Goal: Transaction & Acquisition: Book appointment/travel/reservation

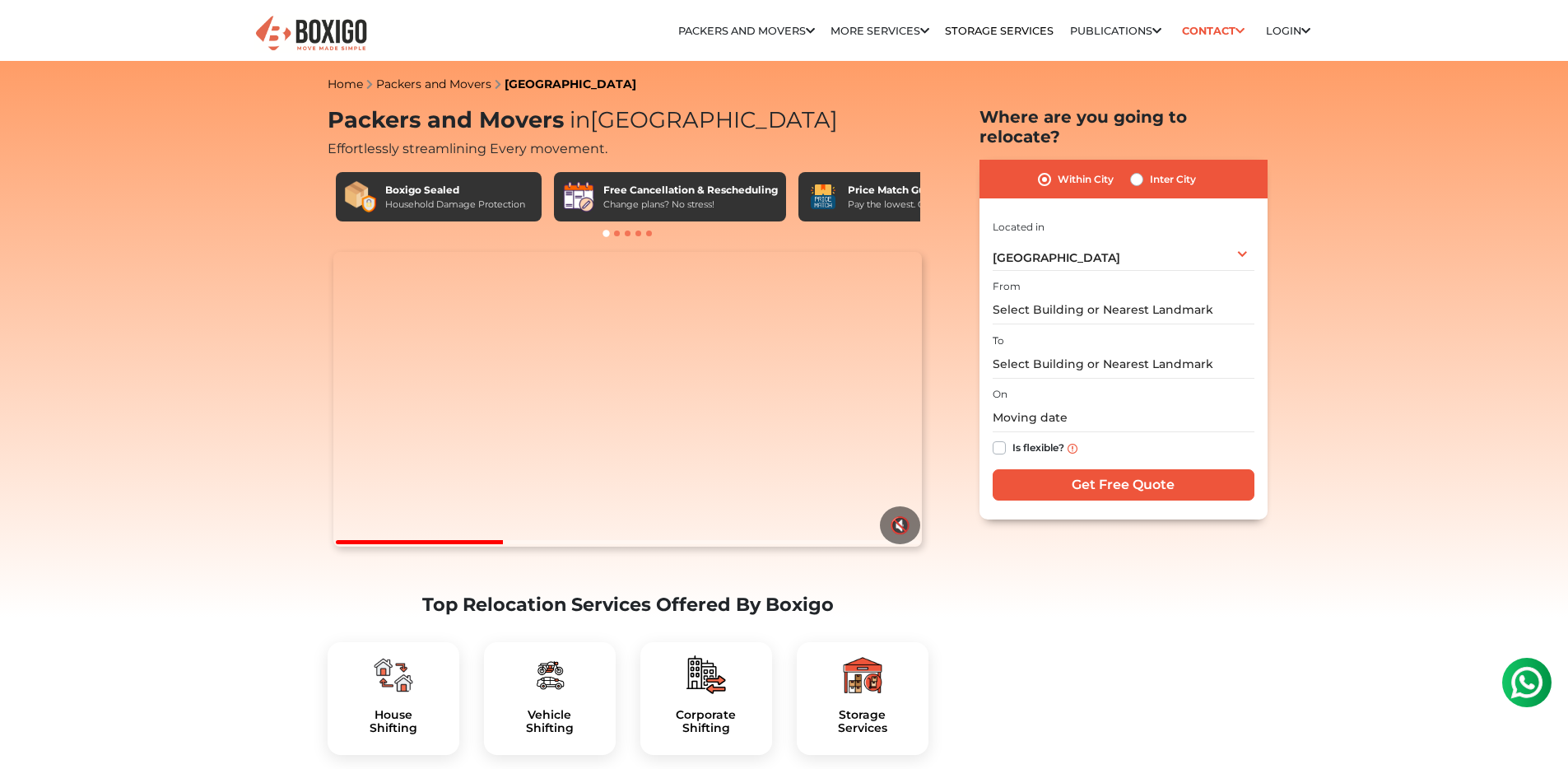
click at [1153, 169] on label "Inter City" at bounding box center [1173, 179] width 46 height 20
click at [1143, 169] on input "Inter City" at bounding box center [1136, 177] width 13 height 16
radio input "true"
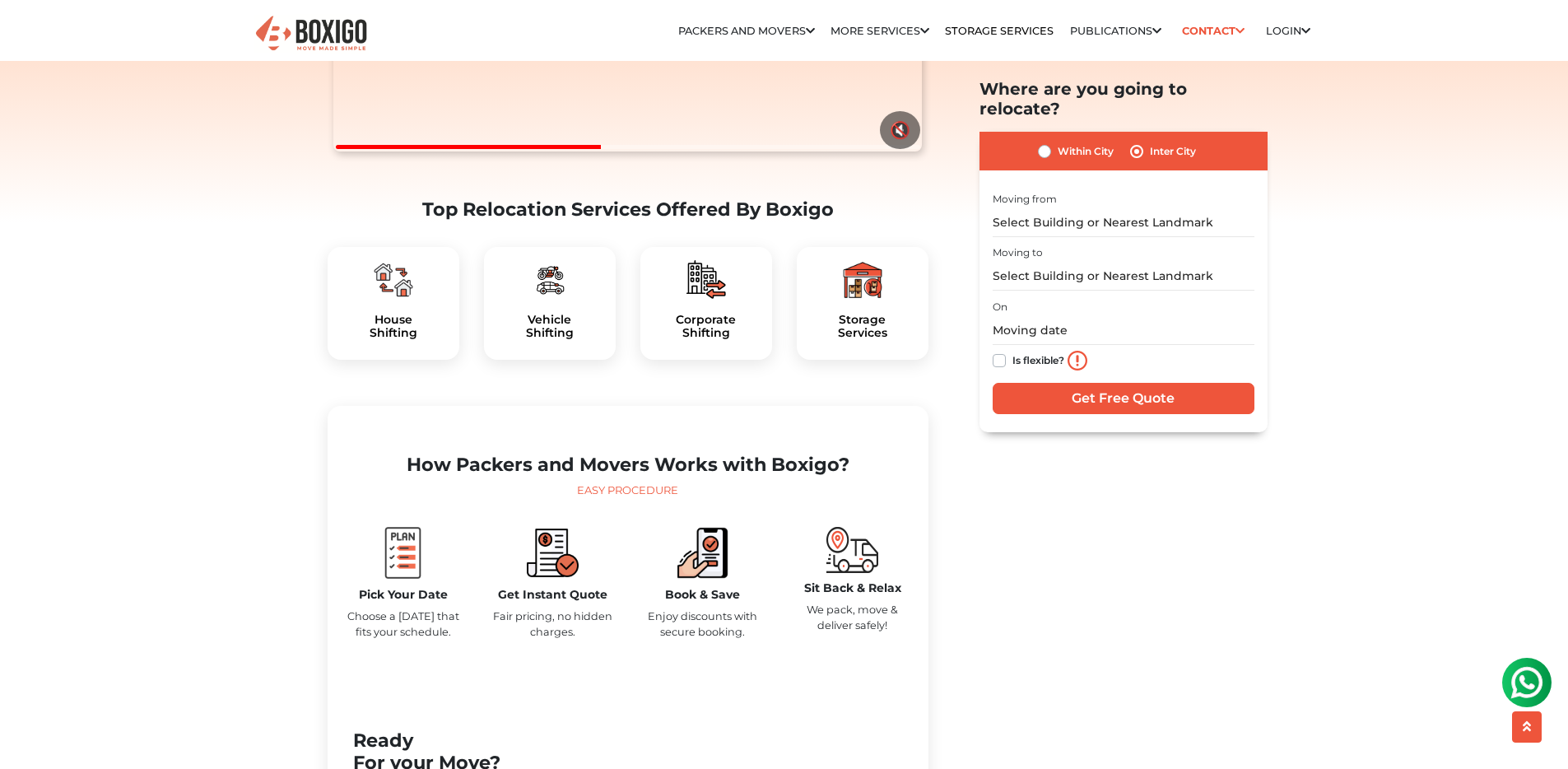
scroll to position [406, 0]
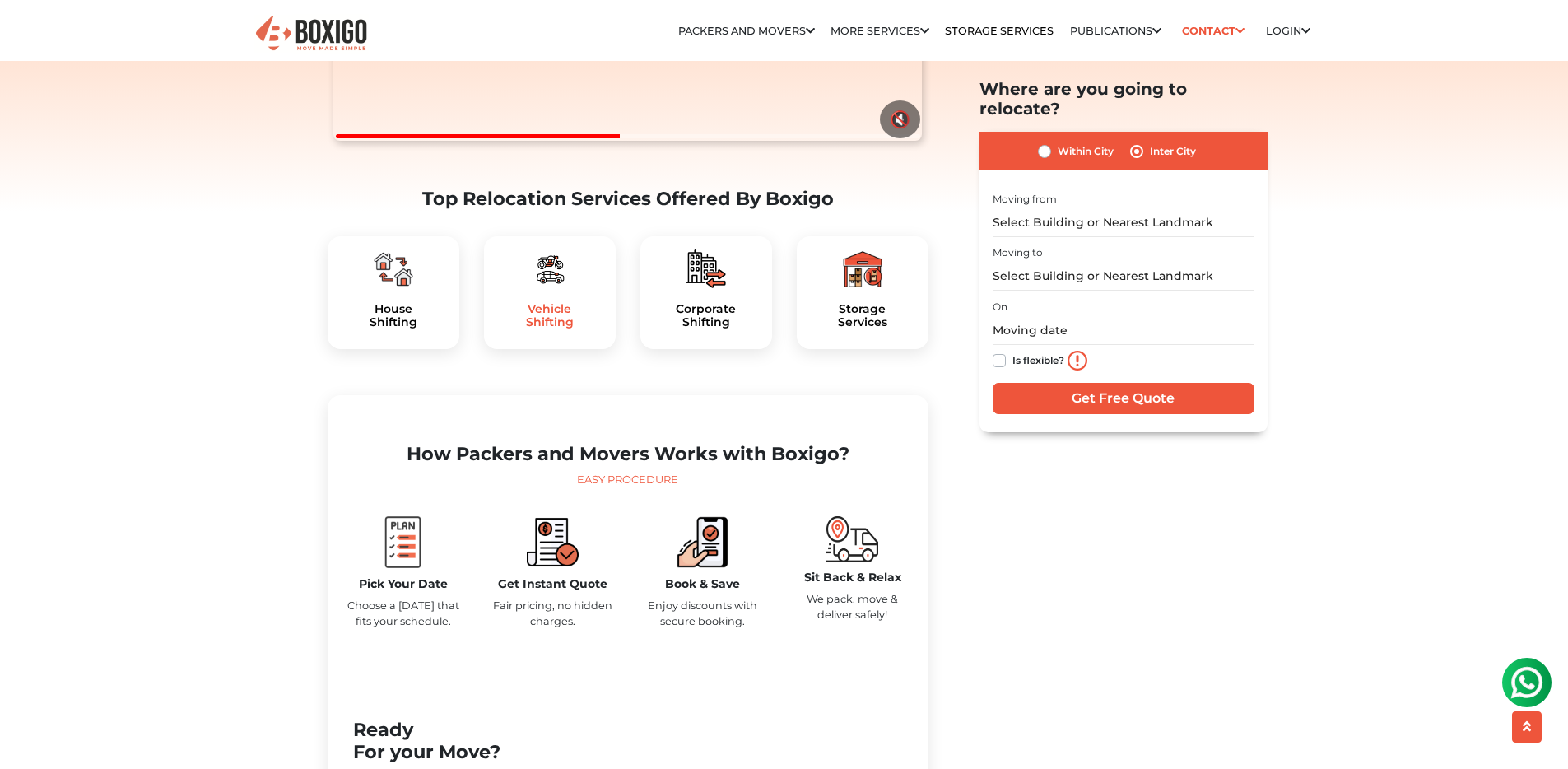
click at [561, 330] on h5 "Vehicle Shifting" at bounding box center [550, 316] width 105 height 28
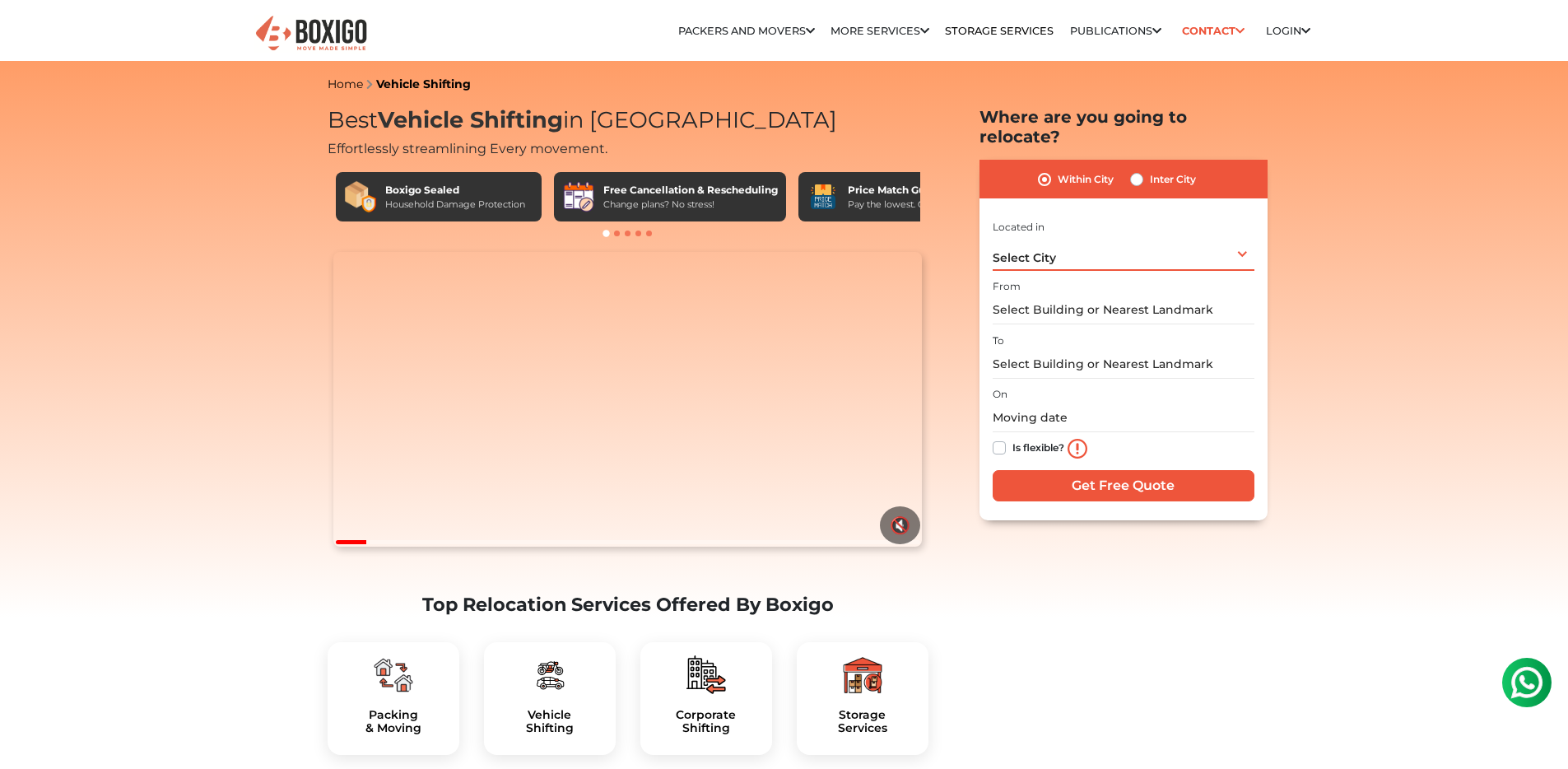
click at [1100, 241] on div "Select City Select City Bangalore Bengaluru Bhopal Bhubaneswar Chennai Coimbato…" at bounding box center [1123, 253] width 262 height 35
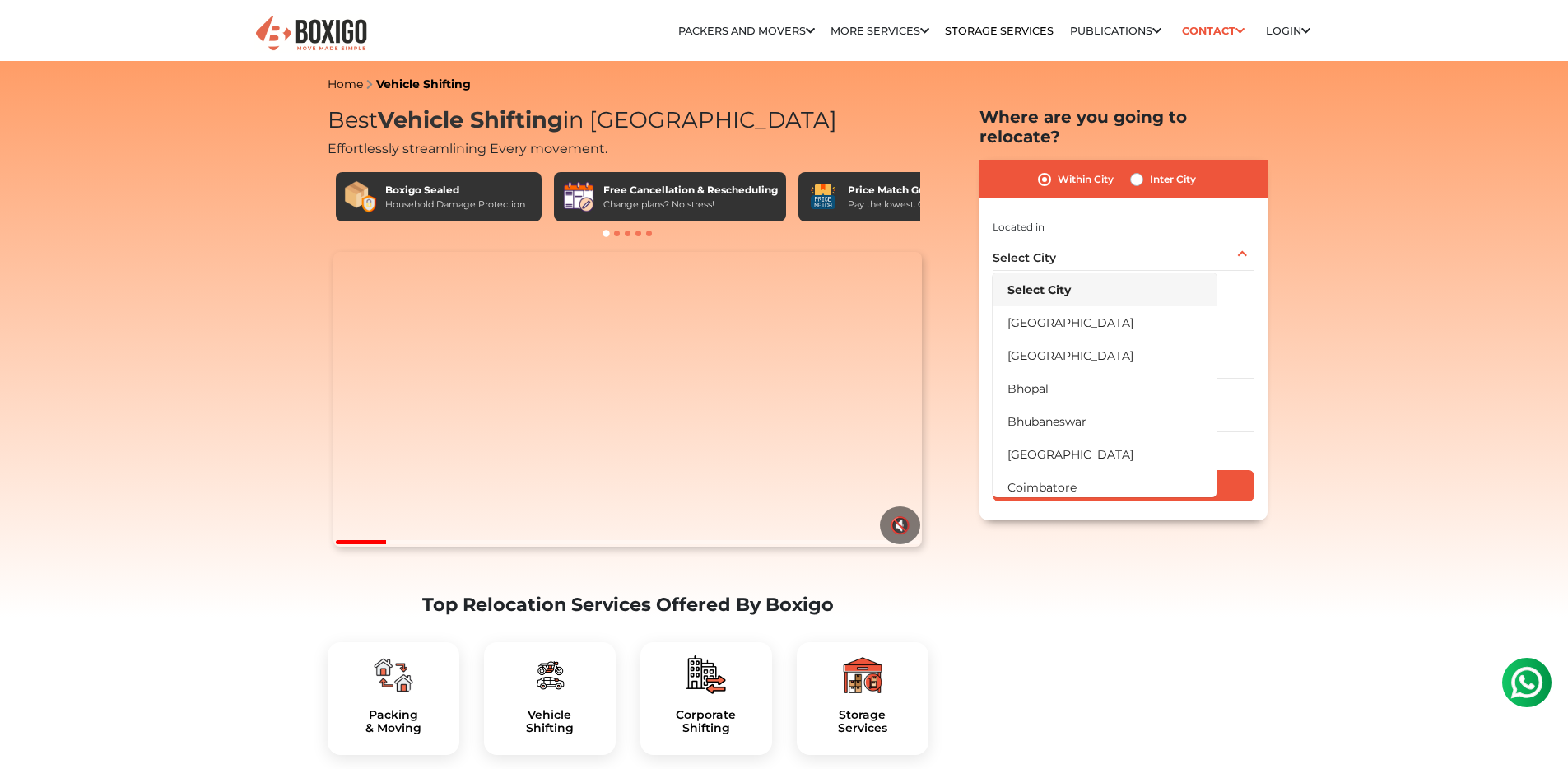
click at [1150, 169] on label "Inter City" at bounding box center [1173, 179] width 46 height 20
click at [1143, 169] on input "Inter City" at bounding box center [1136, 177] width 13 height 16
radio input "true"
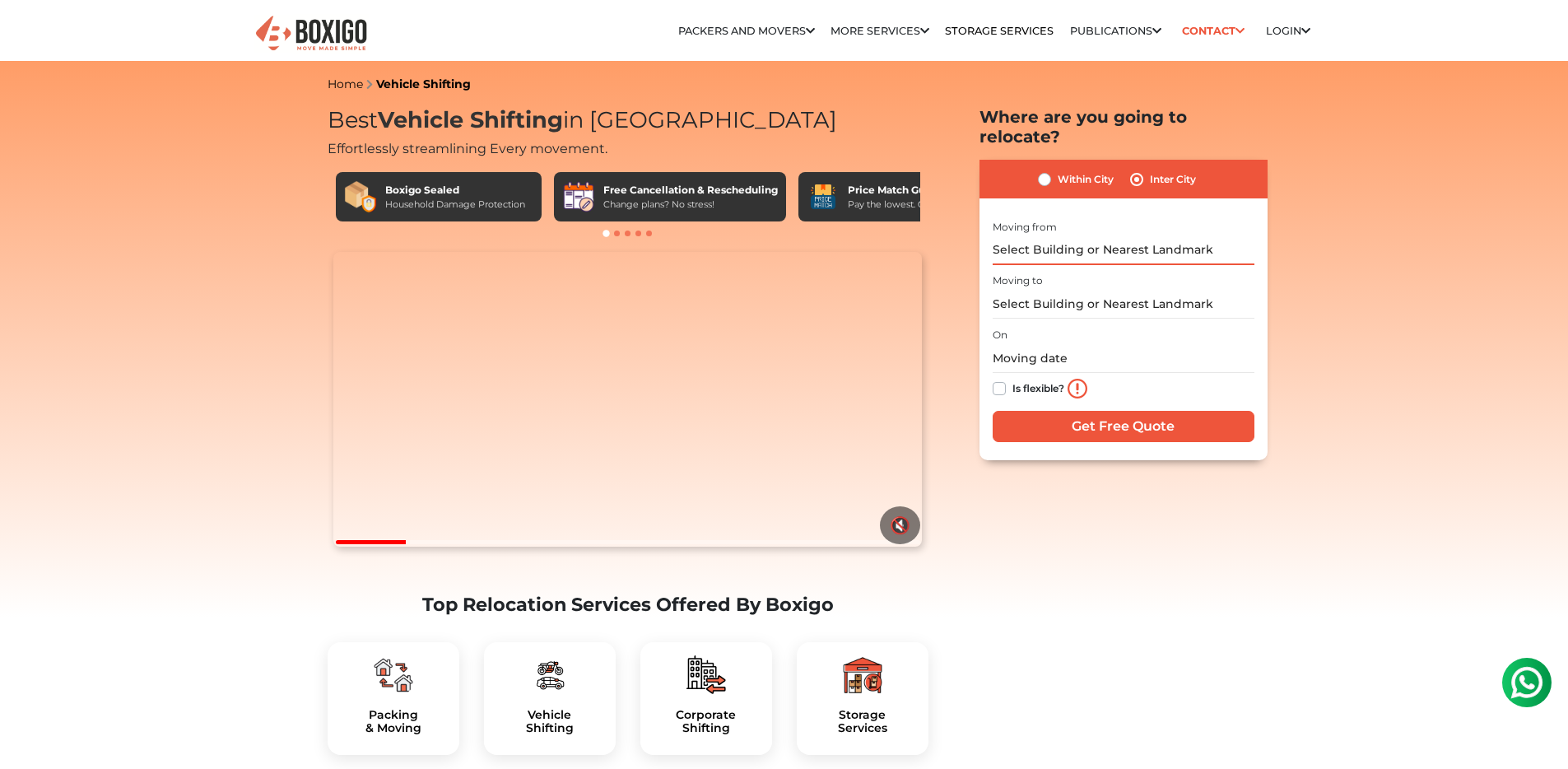
click at [1077, 236] on input "text" at bounding box center [1123, 251] width 262 height 29
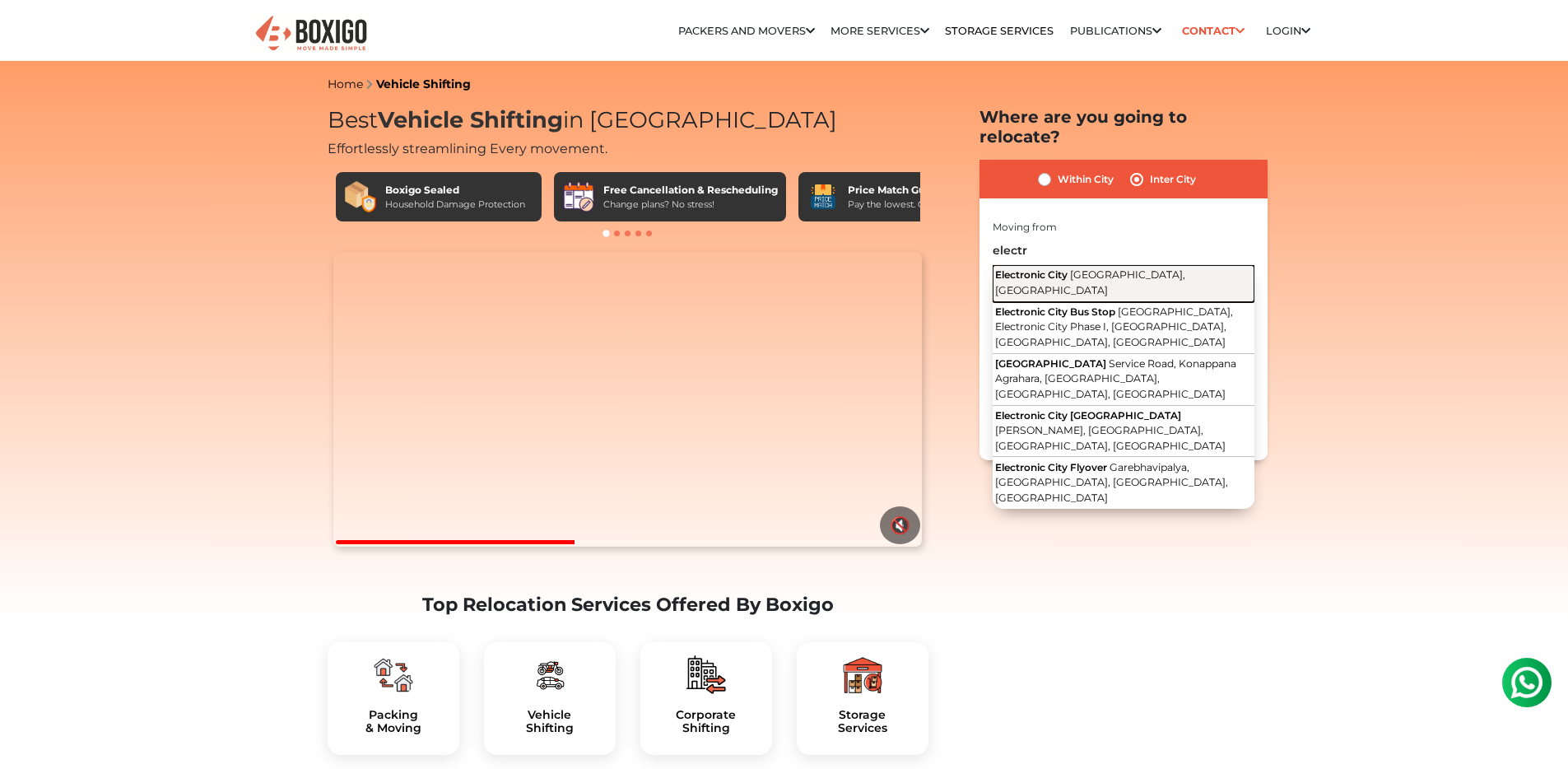
click at [1085, 269] on span "[GEOGRAPHIC_DATA], [GEOGRAPHIC_DATA]" at bounding box center [1090, 282] width 190 height 28
type input "Electronic City, [GEOGRAPHIC_DATA], [GEOGRAPHIC_DATA]"
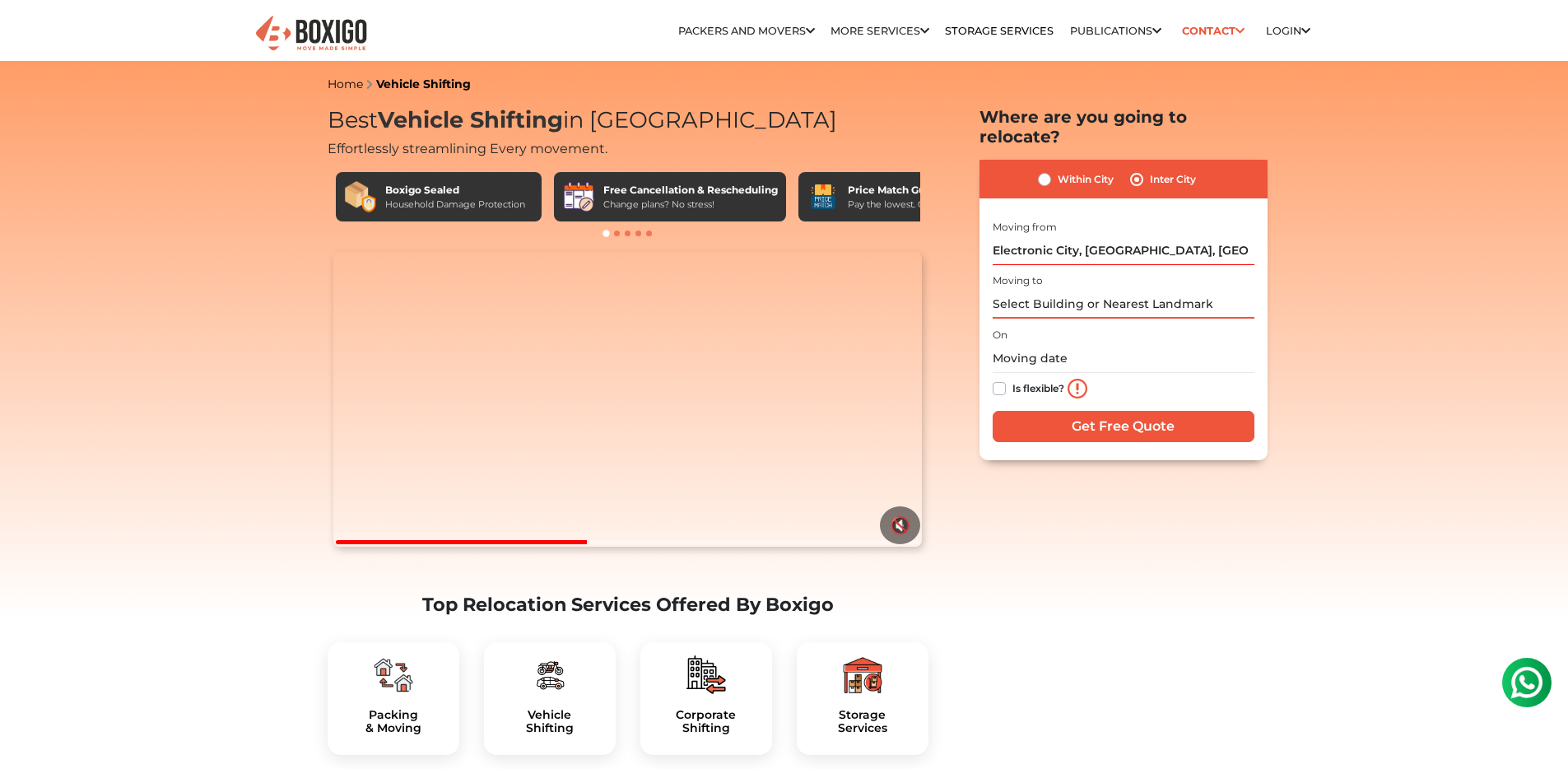
click at [1051, 290] on input "text" at bounding box center [1123, 305] width 262 height 29
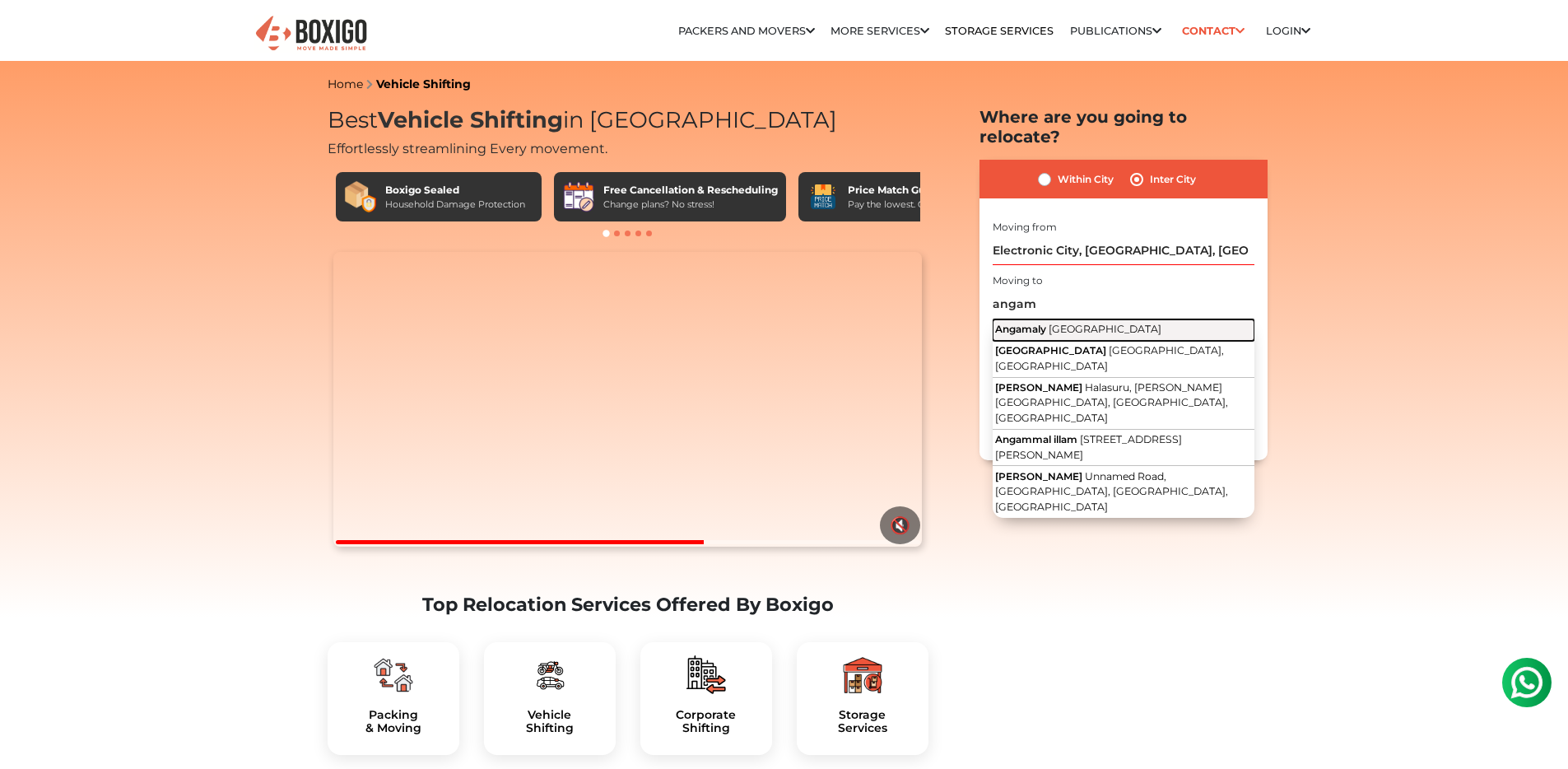
click at [1053, 322] on span "Kerala" at bounding box center [1105, 328] width 113 height 13
type input "Angamaly, Kerala"
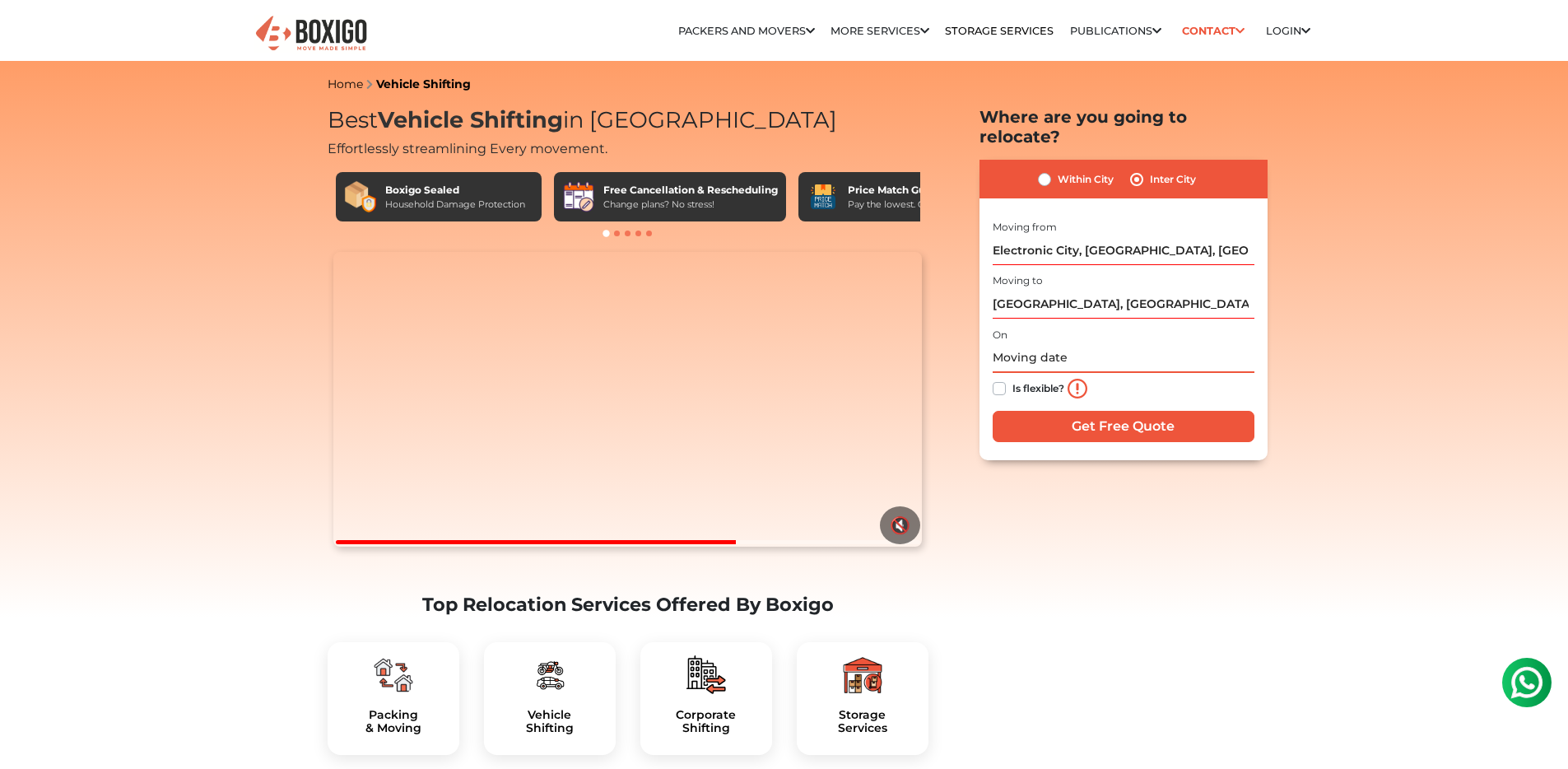
click at [1055, 345] on input "text" at bounding box center [1123, 359] width 262 height 29
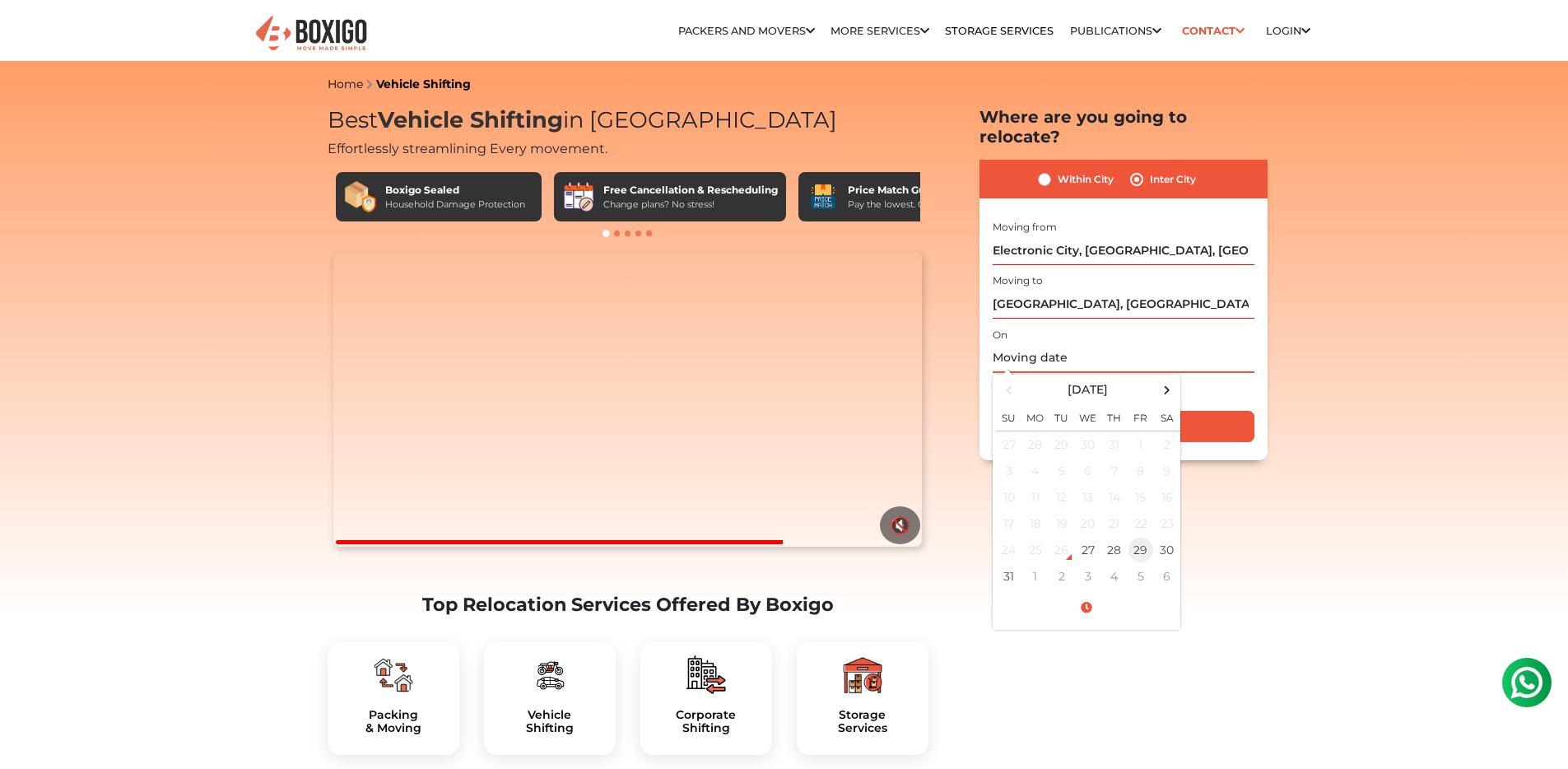
click at [1141, 537] on td "29" at bounding box center [1140, 550] width 26 height 26
type input "08/29/2025 12:00 AM"
click at [1213, 373] on div "Is flexible?" at bounding box center [1123, 389] width 262 height 33
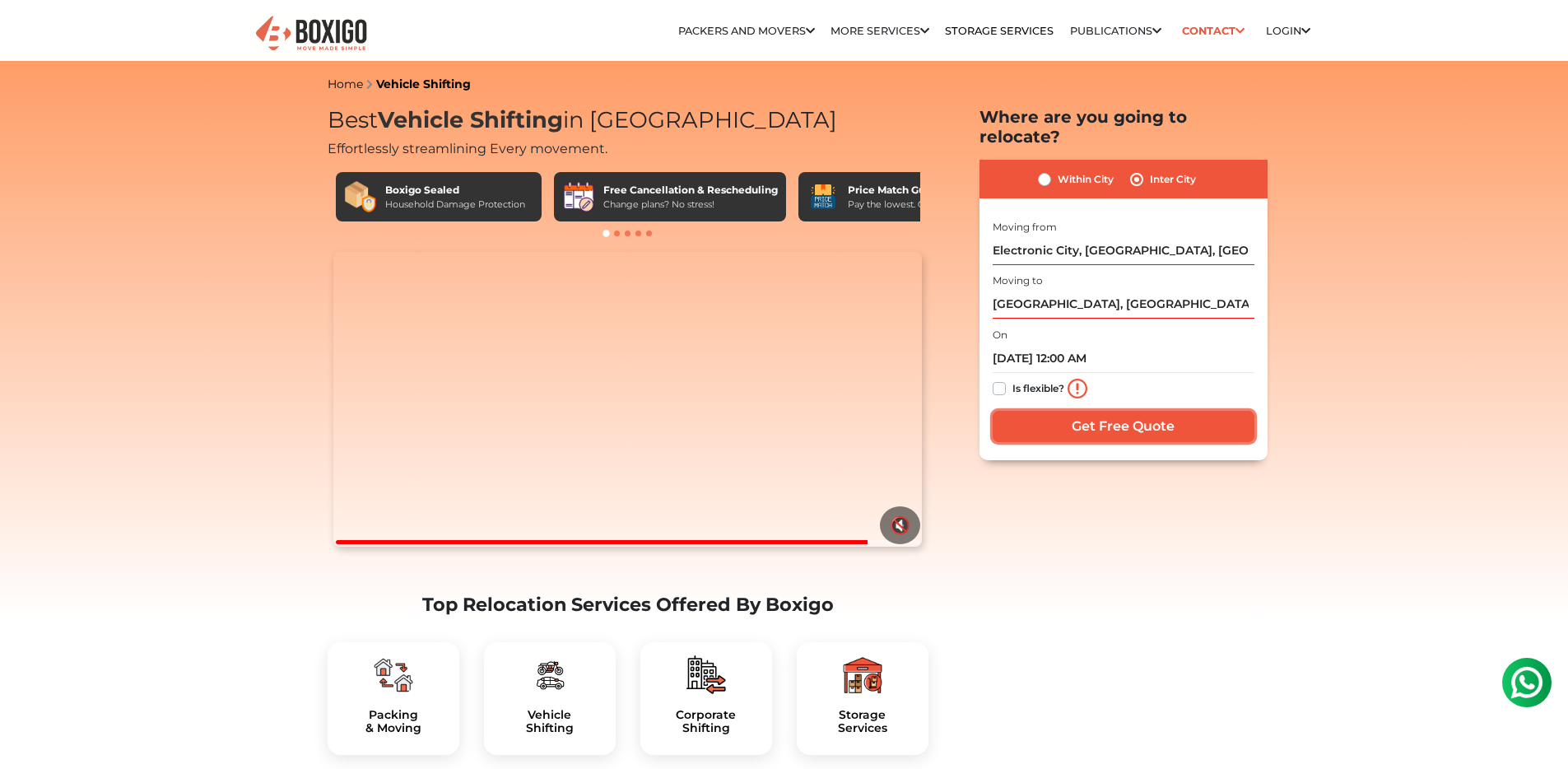
click at [1096, 411] on input "Get Free Quote" at bounding box center [1123, 426] width 262 height 31
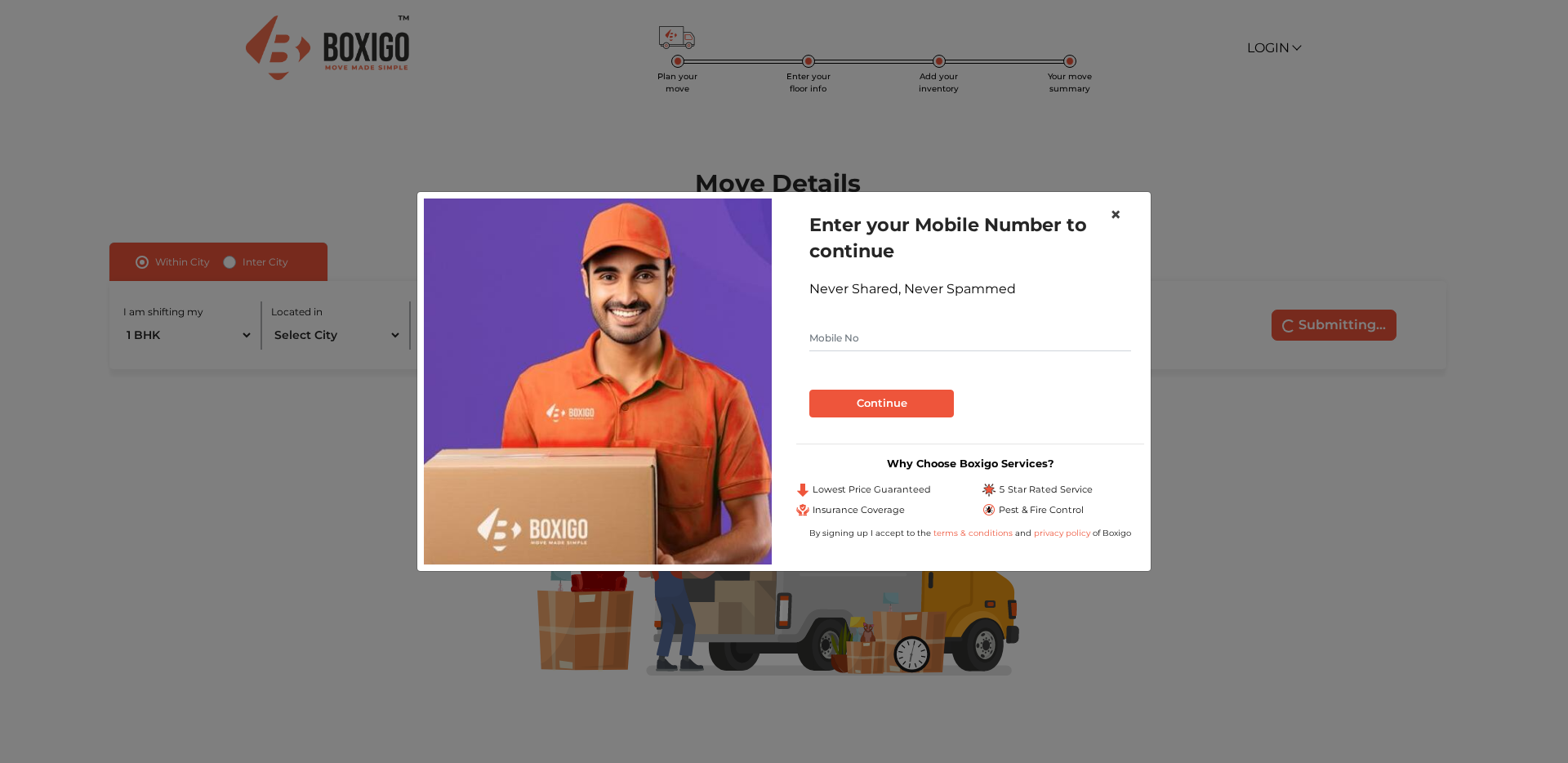
click at [1121, 214] on span "×" at bounding box center [1116, 214] width 12 height 24
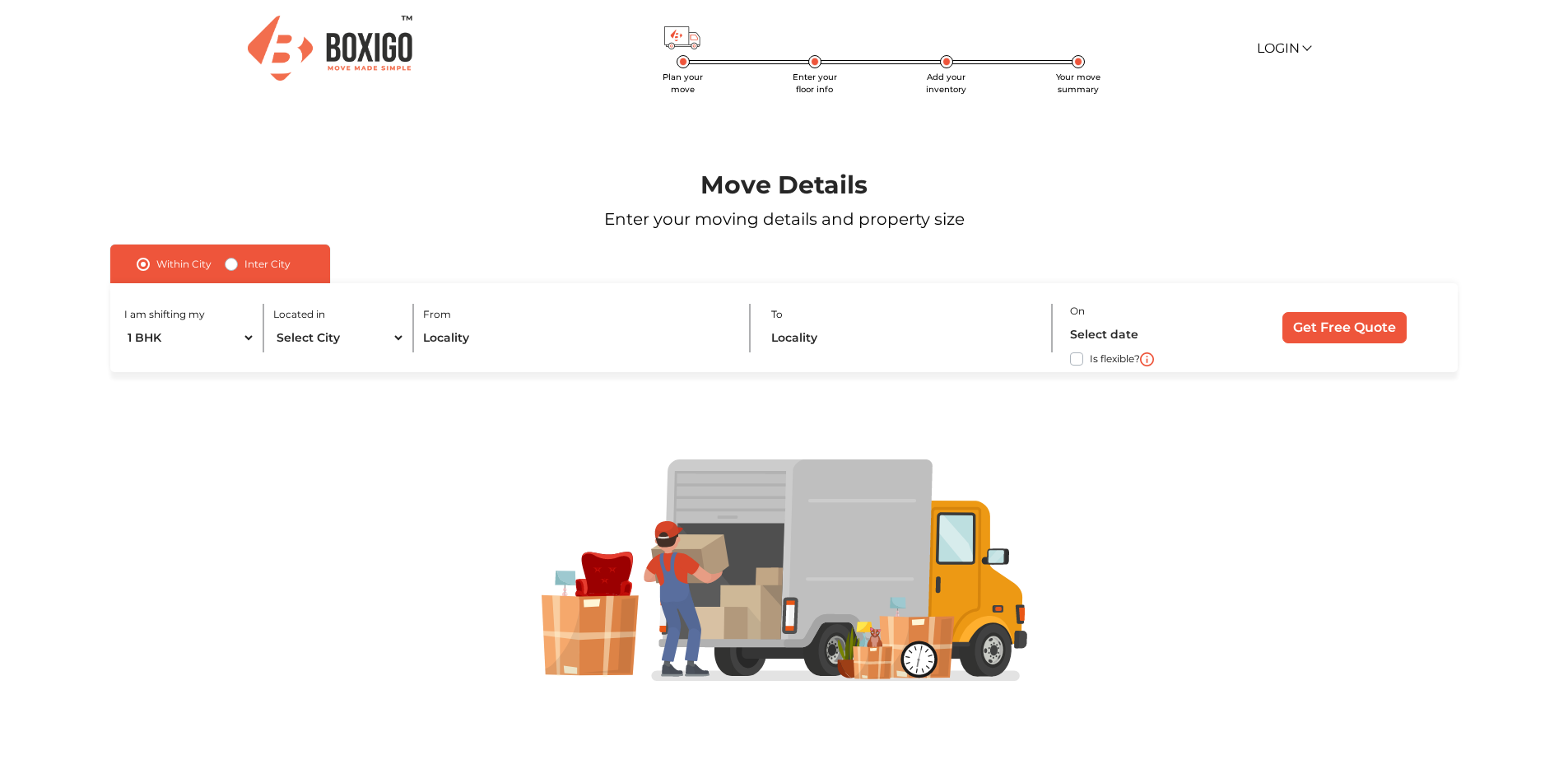
click at [265, 263] on label "Inter City" at bounding box center [267, 264] width 46 height 20
click at [238, 263] on input "Inter City" at bounding box center [230, 262] width 13 height 16
radio input "true"
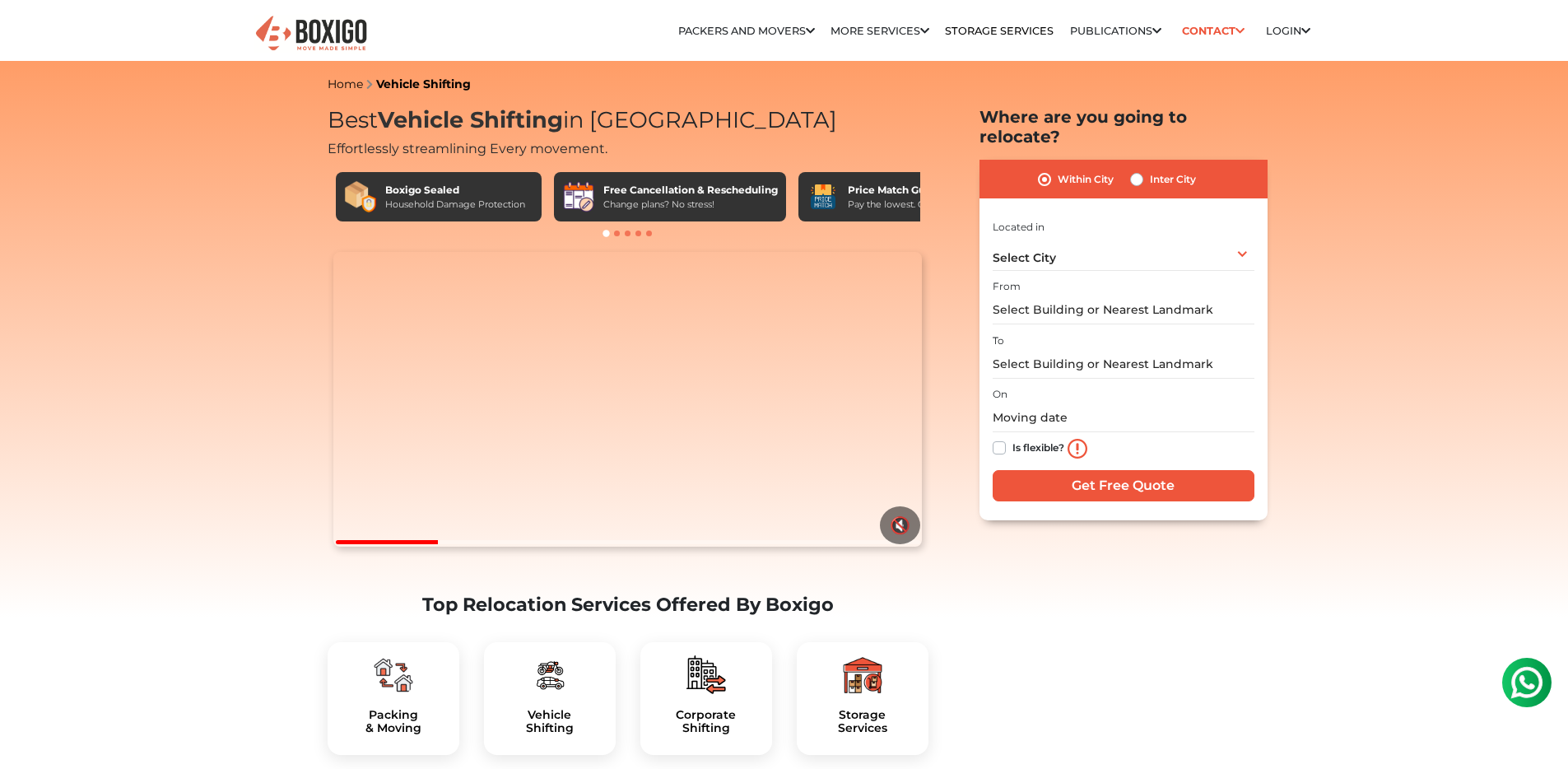
click at [1038, 438] on label "Is flexible?" at bounding box center [1038, 447] width 52 height 17
click at [1006, 438] on input "Is flexible?" at bounding box center [998, 446] width 13 height 16
click at [1038, 438] on label "Is flexible?" at bounding box center [1038, 447] width 52 height 17
click at [1006, 438] on input "Is flexible?" at bounding box center [998, 446] width 13 height 16
checkbox input "false"
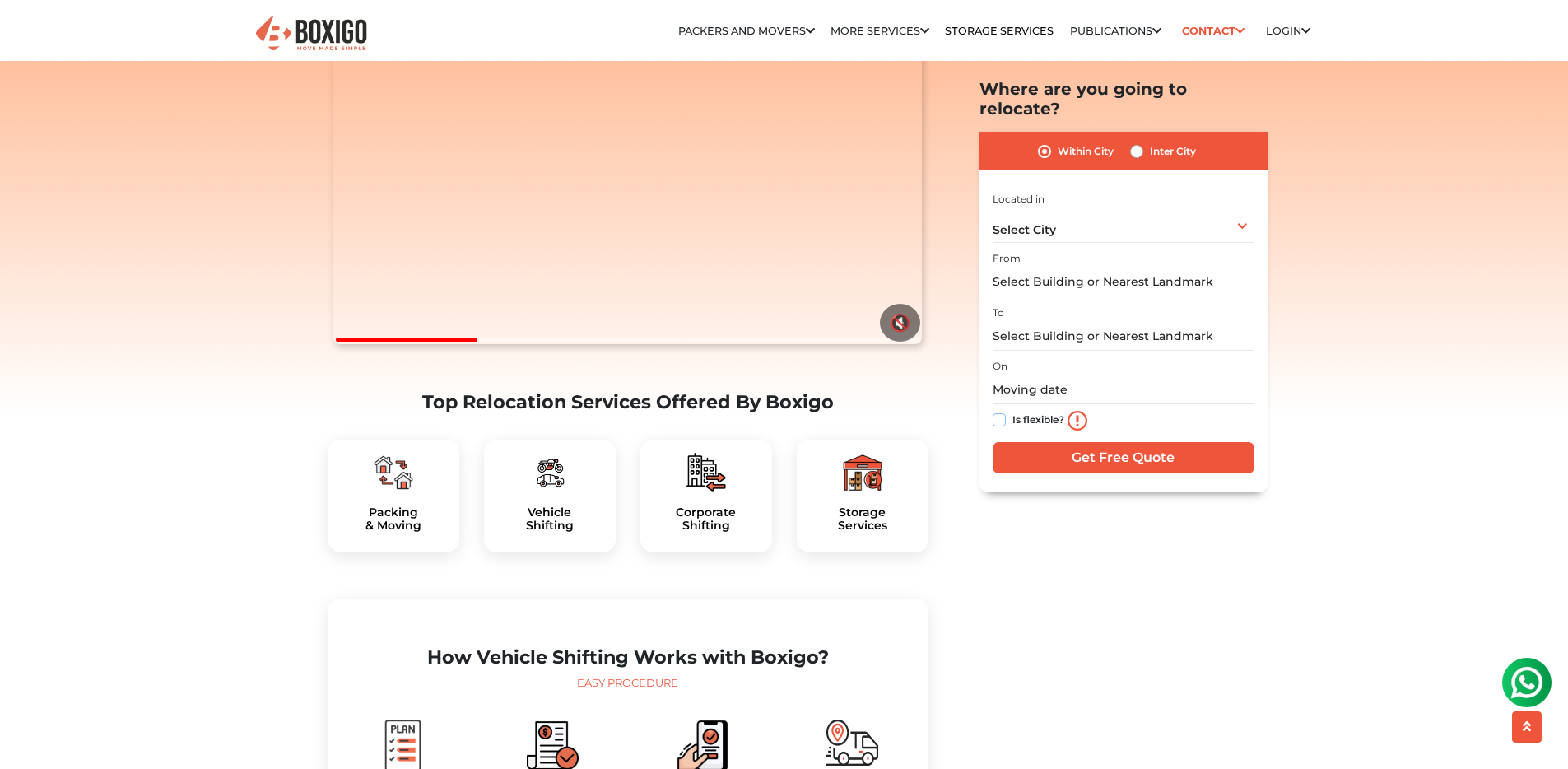
scroll to position [257, 0]
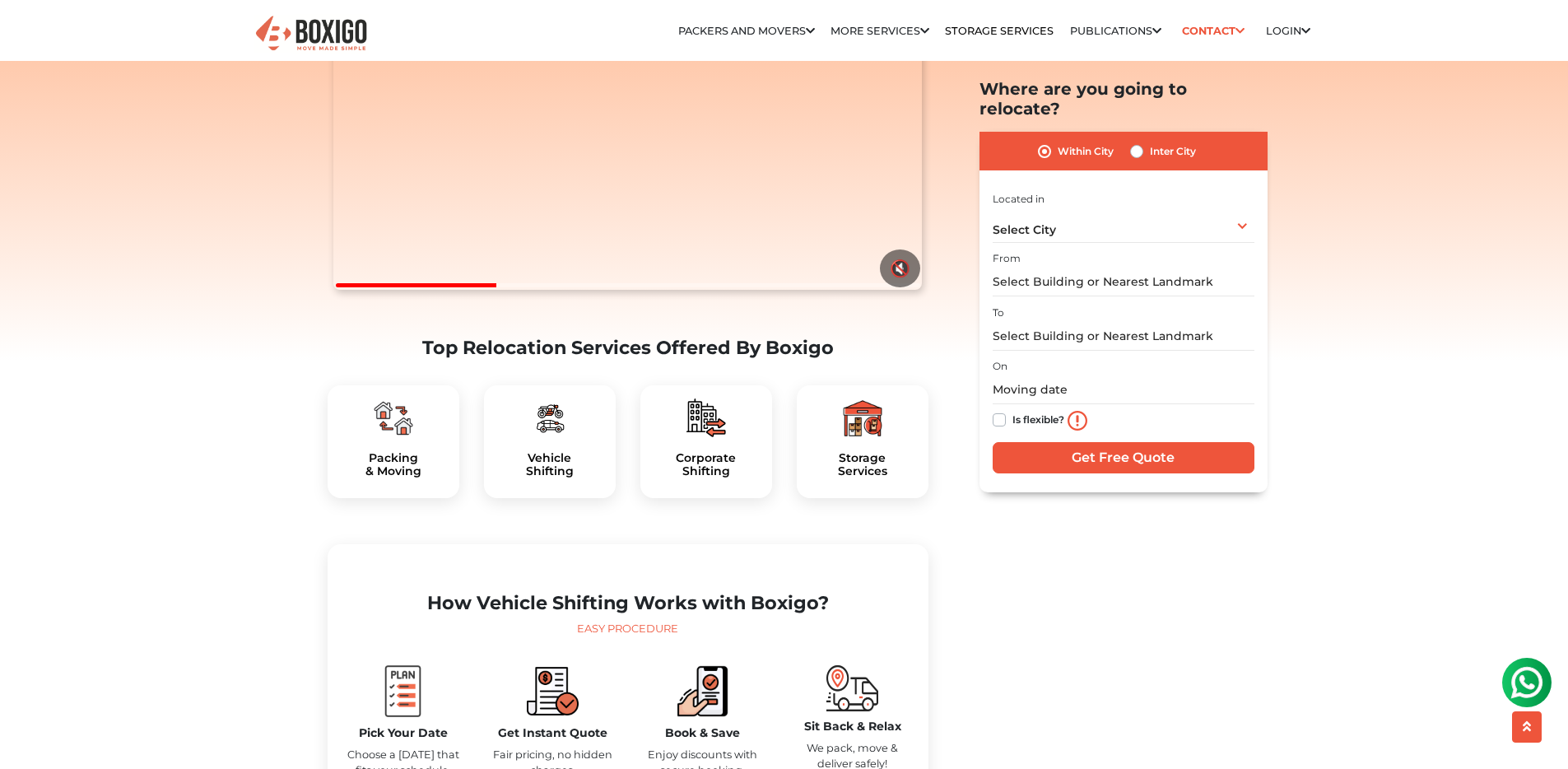
click at [582, 484] on div "Vehicle Shifting" at bounding box center [549, 442] width 132 height 114
click at [552, 438] on img at bounding box center [549, 418] width 39 height 39
click at [551, 438] on img at bounding box center [549, 418] width 39 height 39
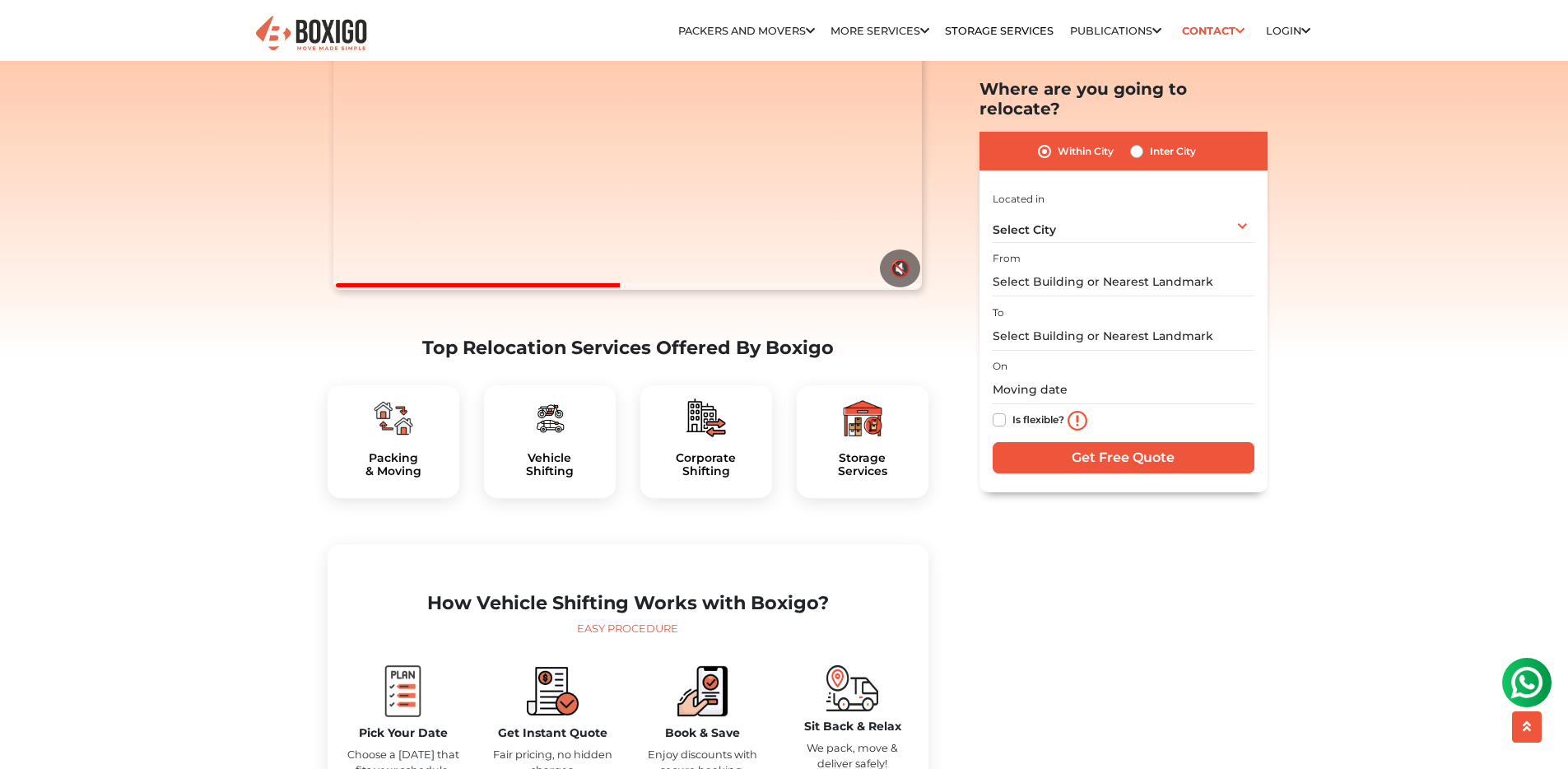
click at [412, 438] on div at bounding box center [394, 418] width 105 height 39
click at [395, 438] on img at bounding box center [393, 418] width 39 height 39
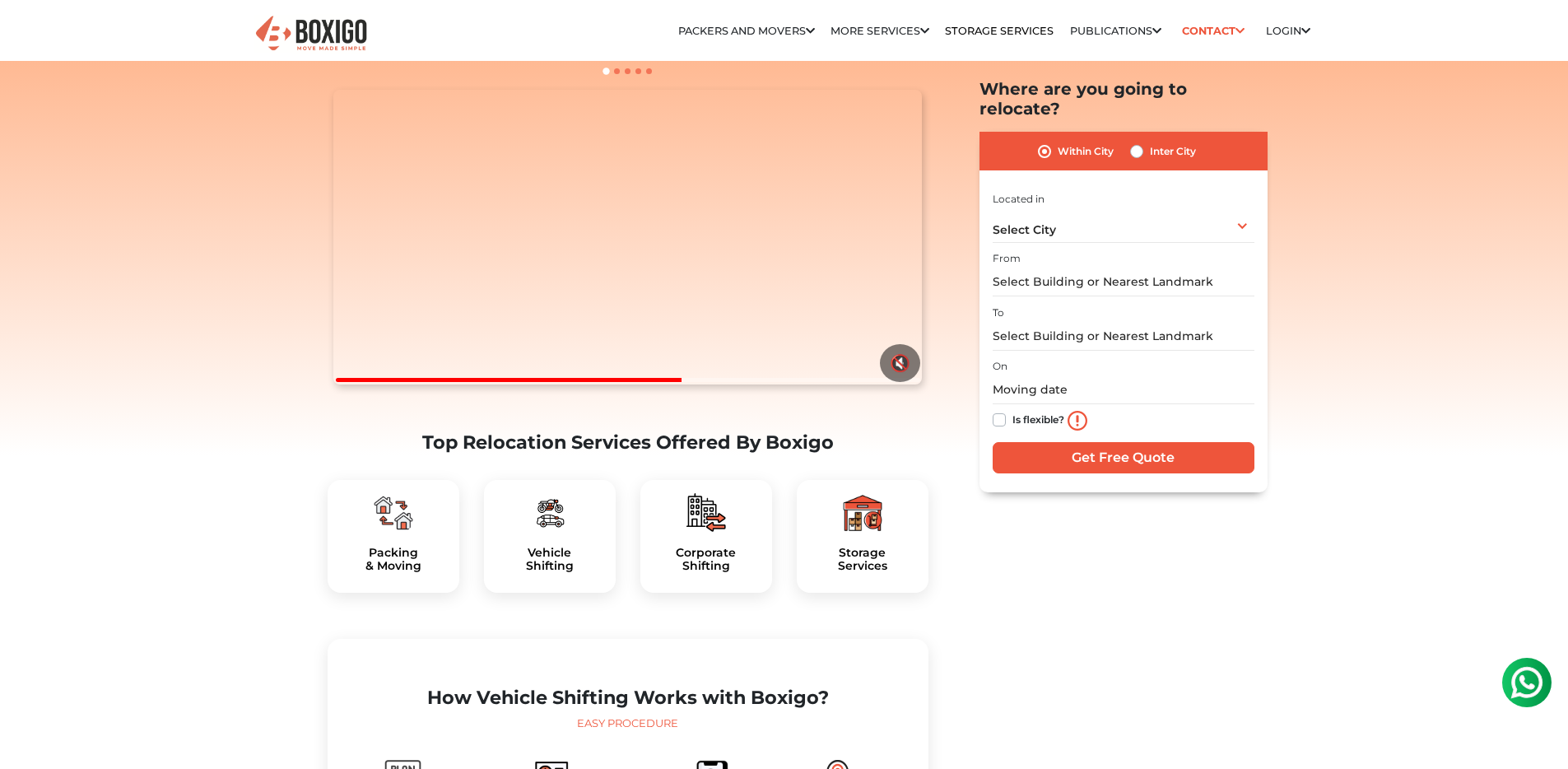
scroll to position [0, 0]
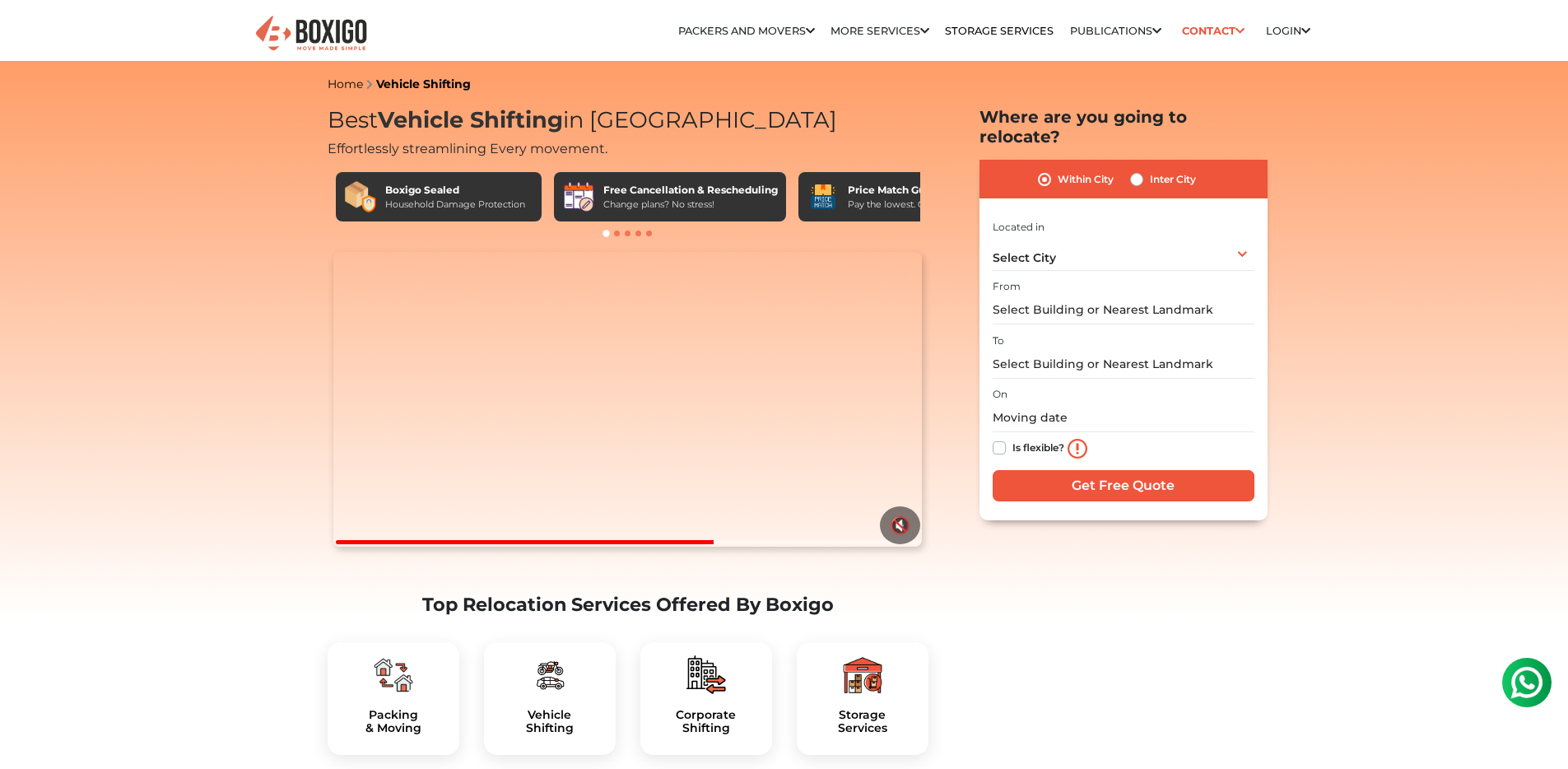
click at [1145, 169] on div "Inter City" at bounding box center [1162, 179] width 65 height 20
click at [1150, 169] on label "Inter City" at bounding box center [1173, 179] width 46 height 20
click at [1133, 169] on input "Inter City" at bounding box center [1136, 177] width 13 height 16
radio input "true"
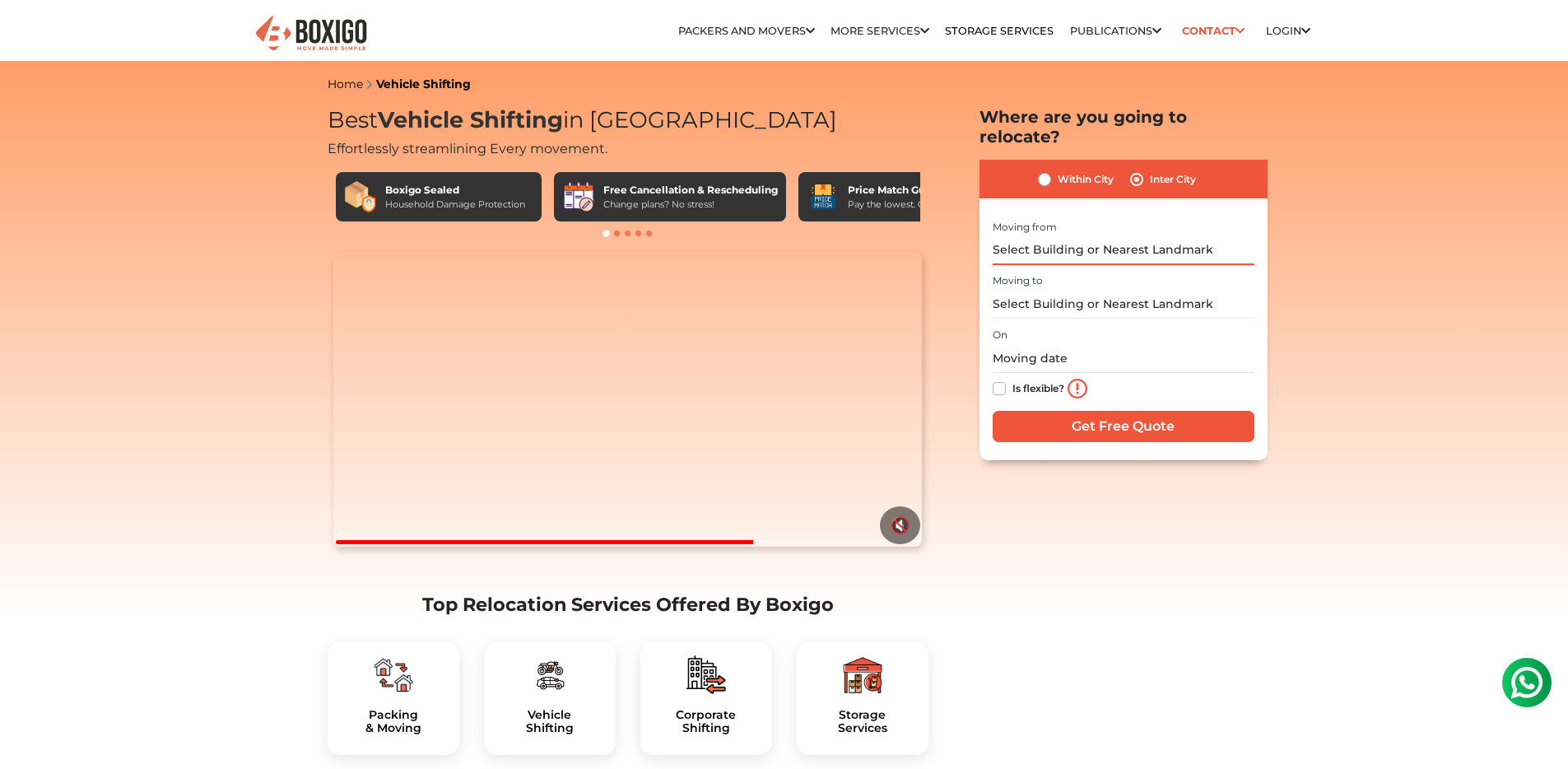
click at [1071, 236] on input "text" at bounding box center [1123, 251] width 262 height 29
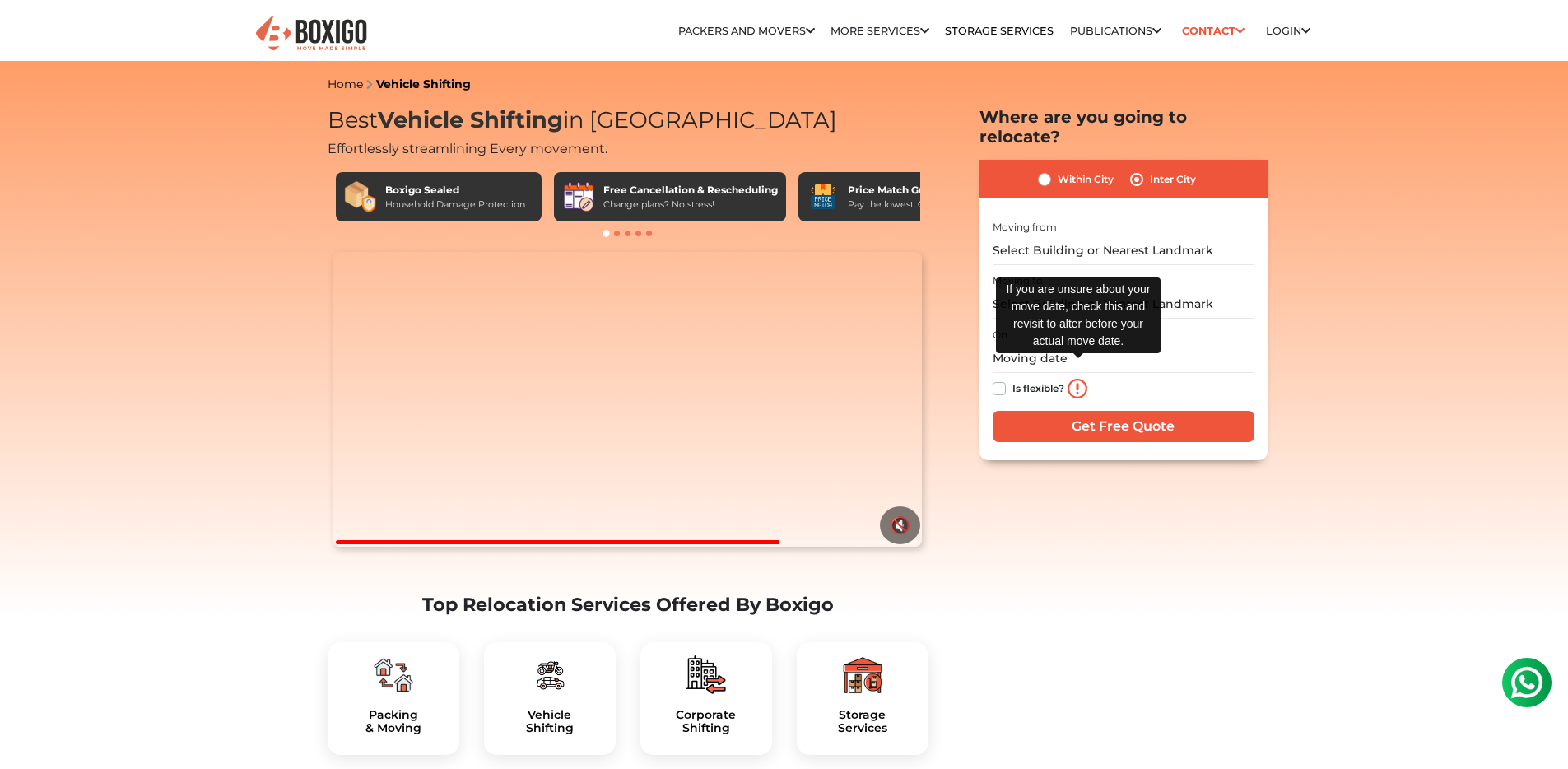
click at [1075, 379] on img at bounding box center [1077, 388] width 20 height 20
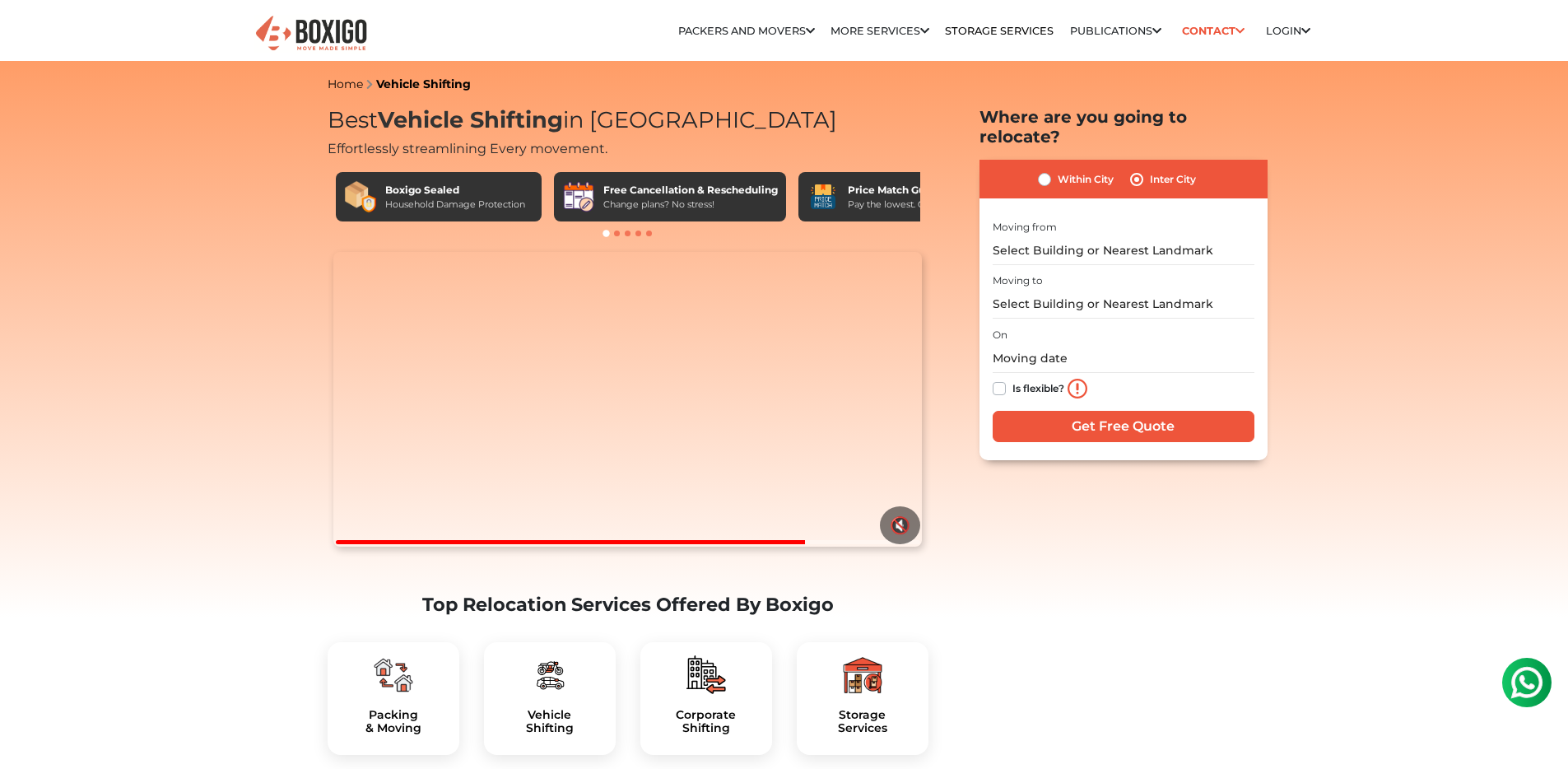
click at [1013, 379] on label "Is flexible?" at bounding box center [1038, 387] width 52 height 17
click at [996, 379] on input "Is flexible?" at bounding box center [998, 386] width 13 height 16
checkbox input "true"
click at [1055, 240] on input "text" at bounding box center [1123, 251] width 262 height 29
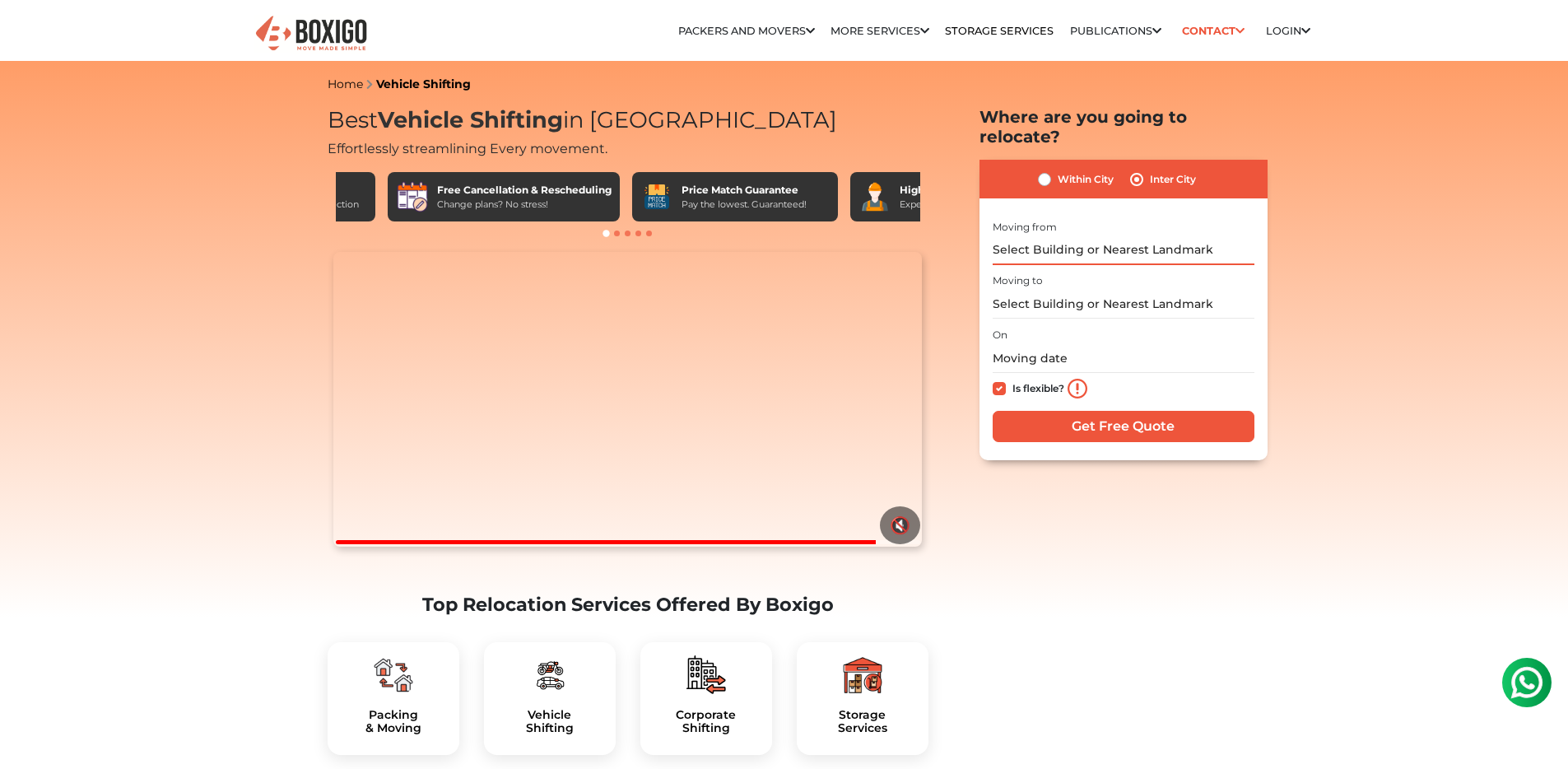
scroll to position [0, 279]
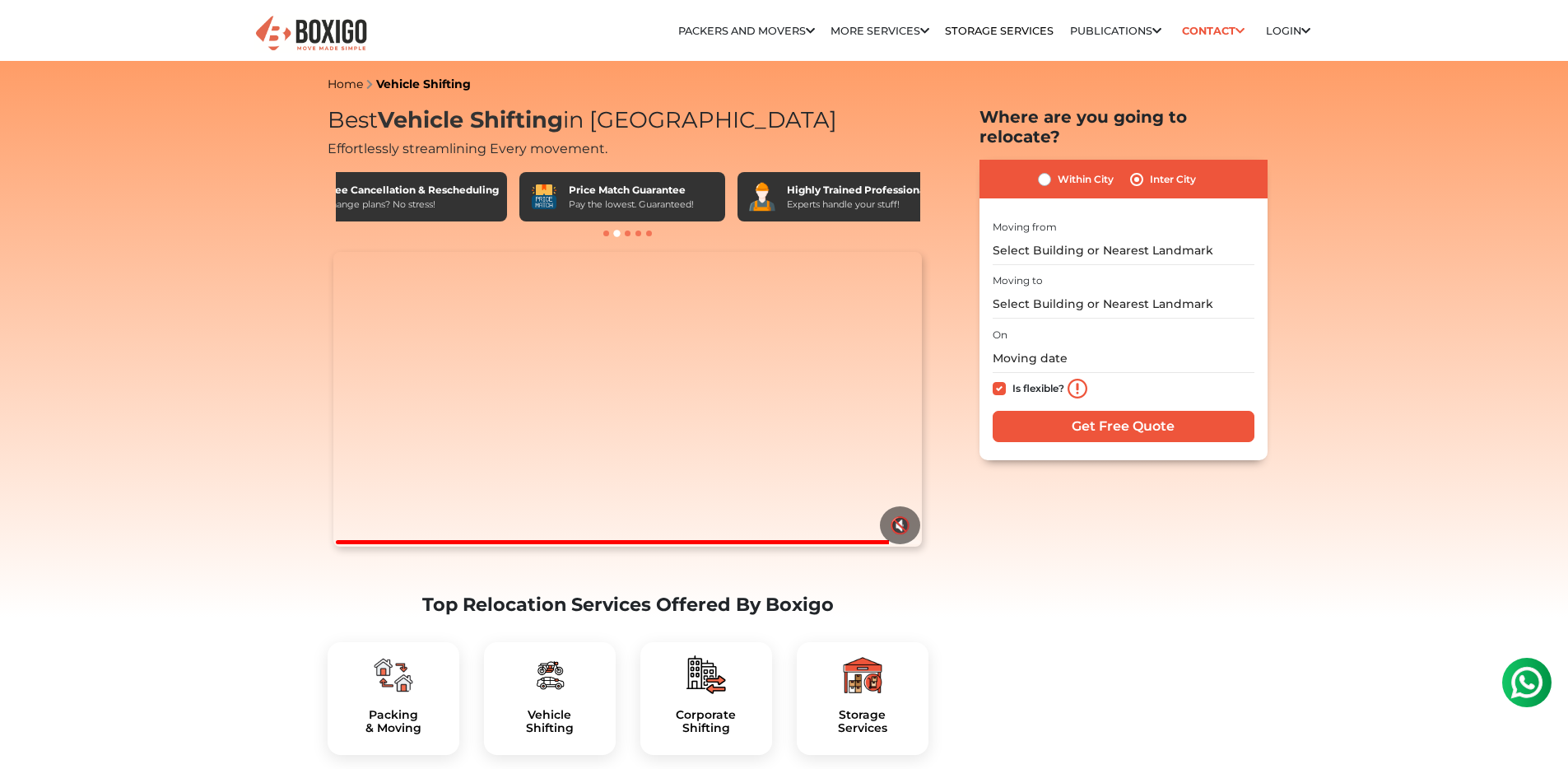
click at [598, 202] on div "Pay the lowest. Guaranteed!" at bounding box center [631, 204] width 125 height 14
click at [657, 198] on div "Pay the lowest. Guaranteed!" at bounding box center [631, 204] width 125 height 14
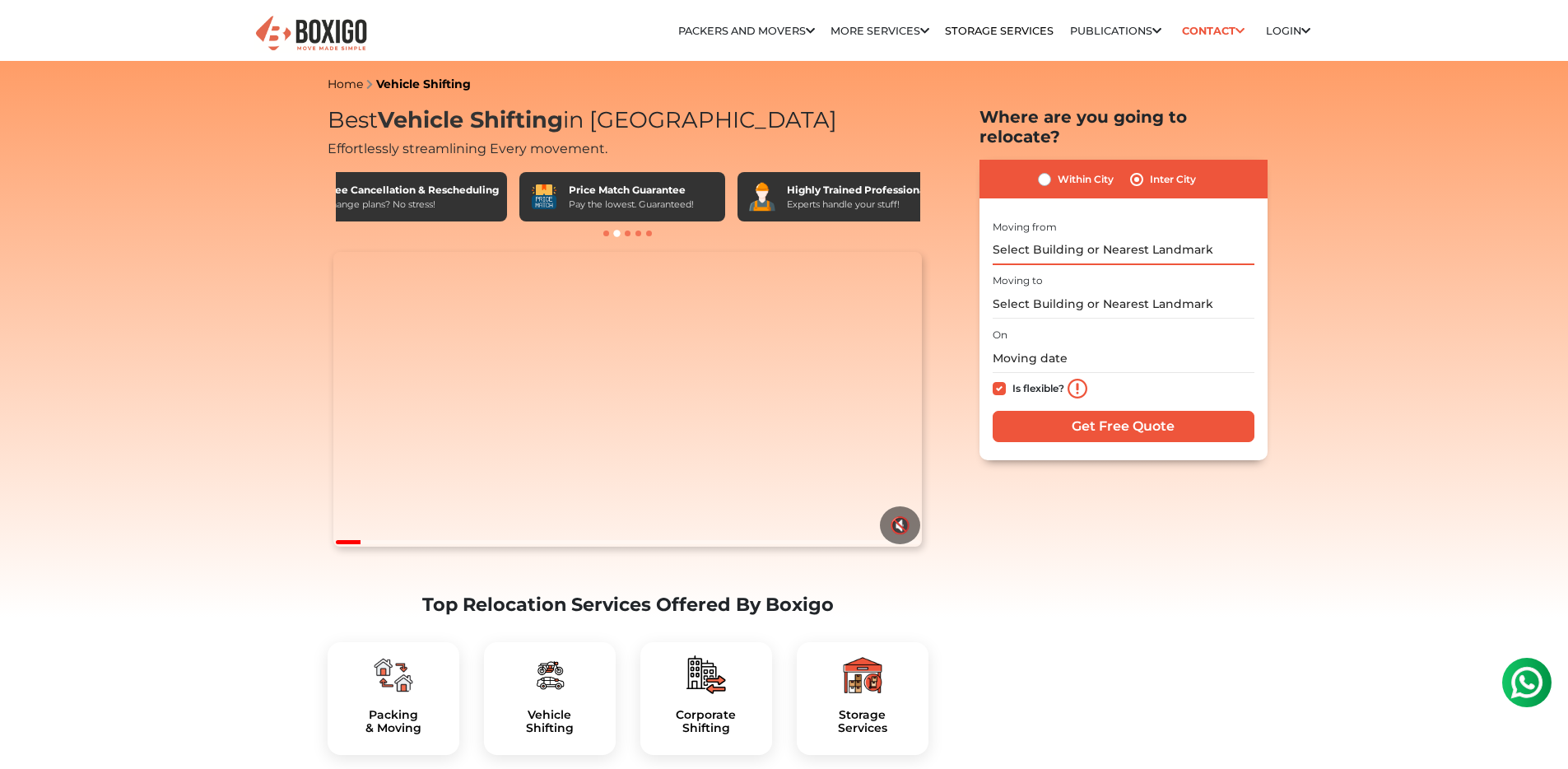
click at [1051, 238] on input "text" at bounding box center [1123, 251] width 262 height 29
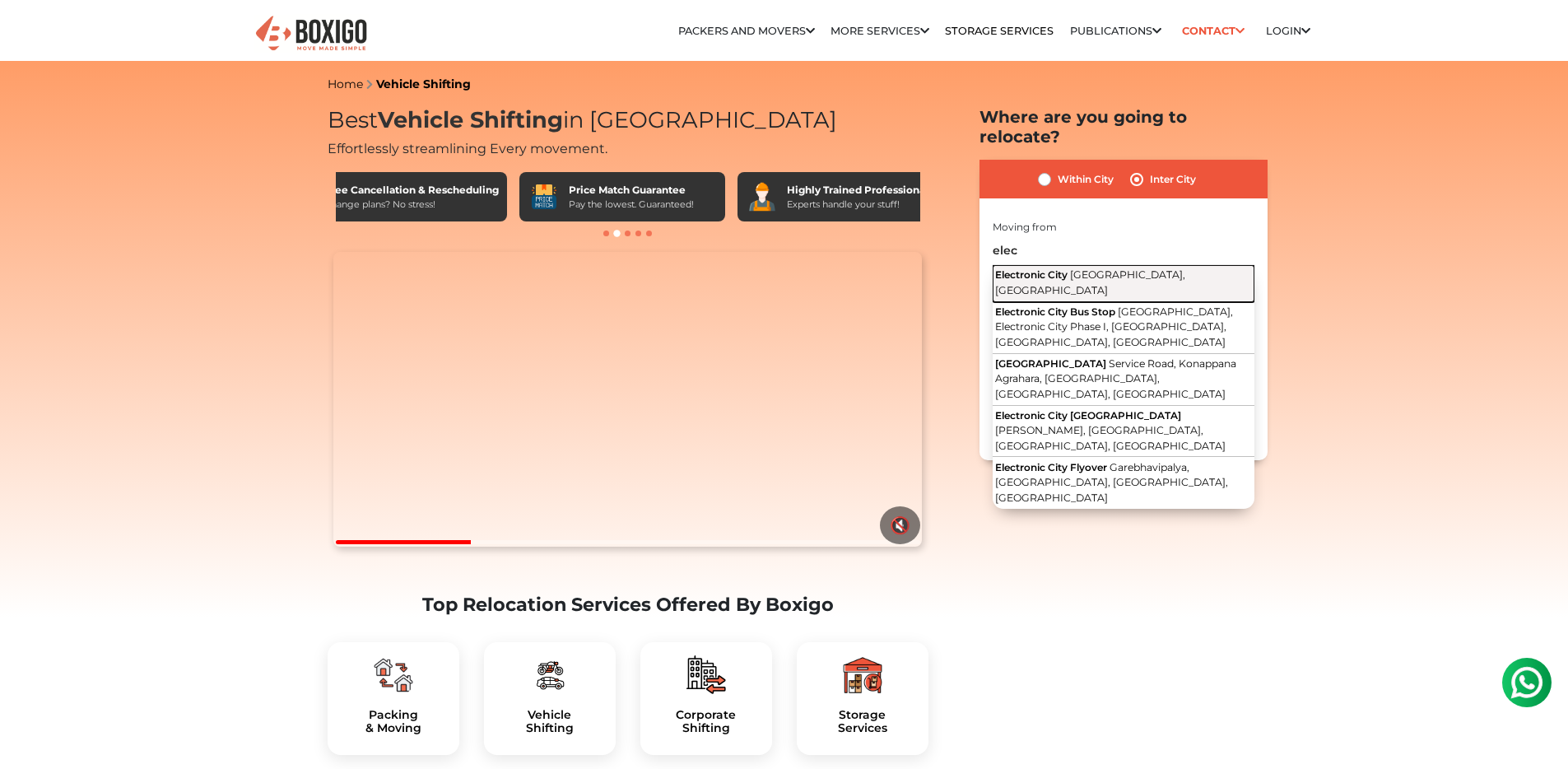
click at [1052, 269] on span "Electronic City" at bounding box center [1031, 275] width 72 height 13
type input "Electronic City, Bengaluru, Karnataka"
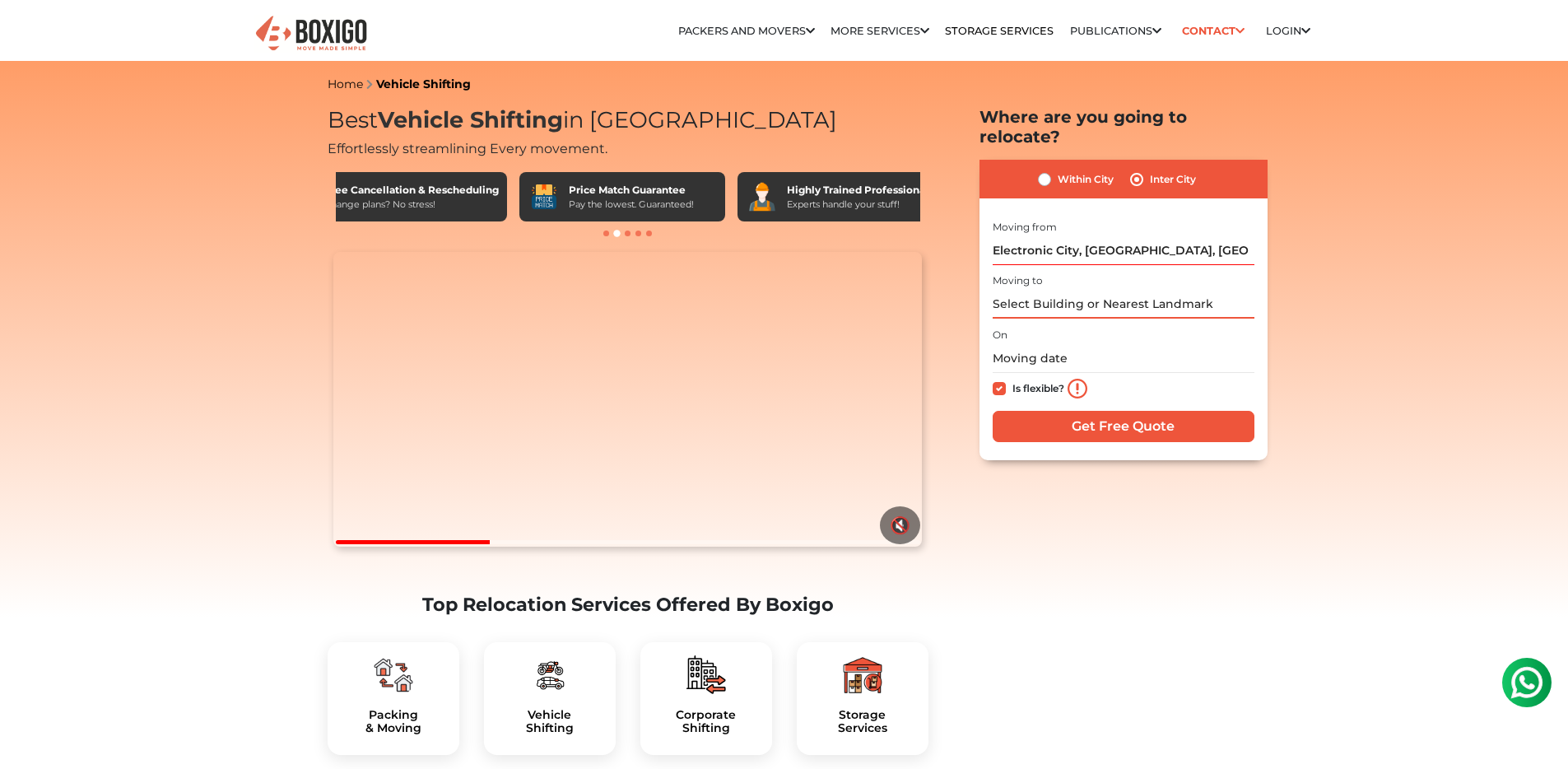
click at [1033, 290] on input "text" at bounding box center [1123, 305] width 262 height 29
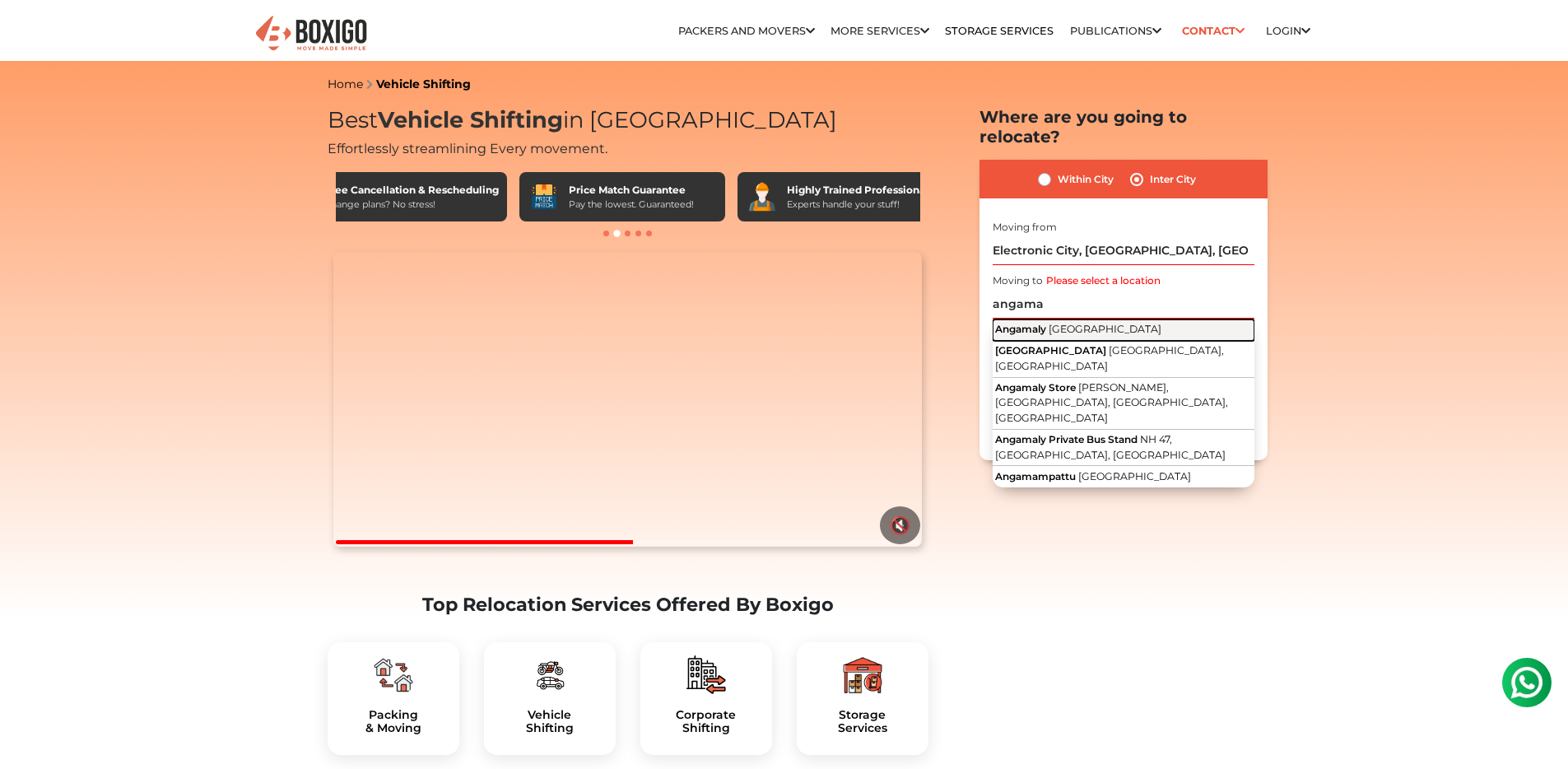
click at [1038, 322] on span "Angamaly" at bounding box center [1020, 328] width 51 height 13
type input "Angamaly, Kerala"
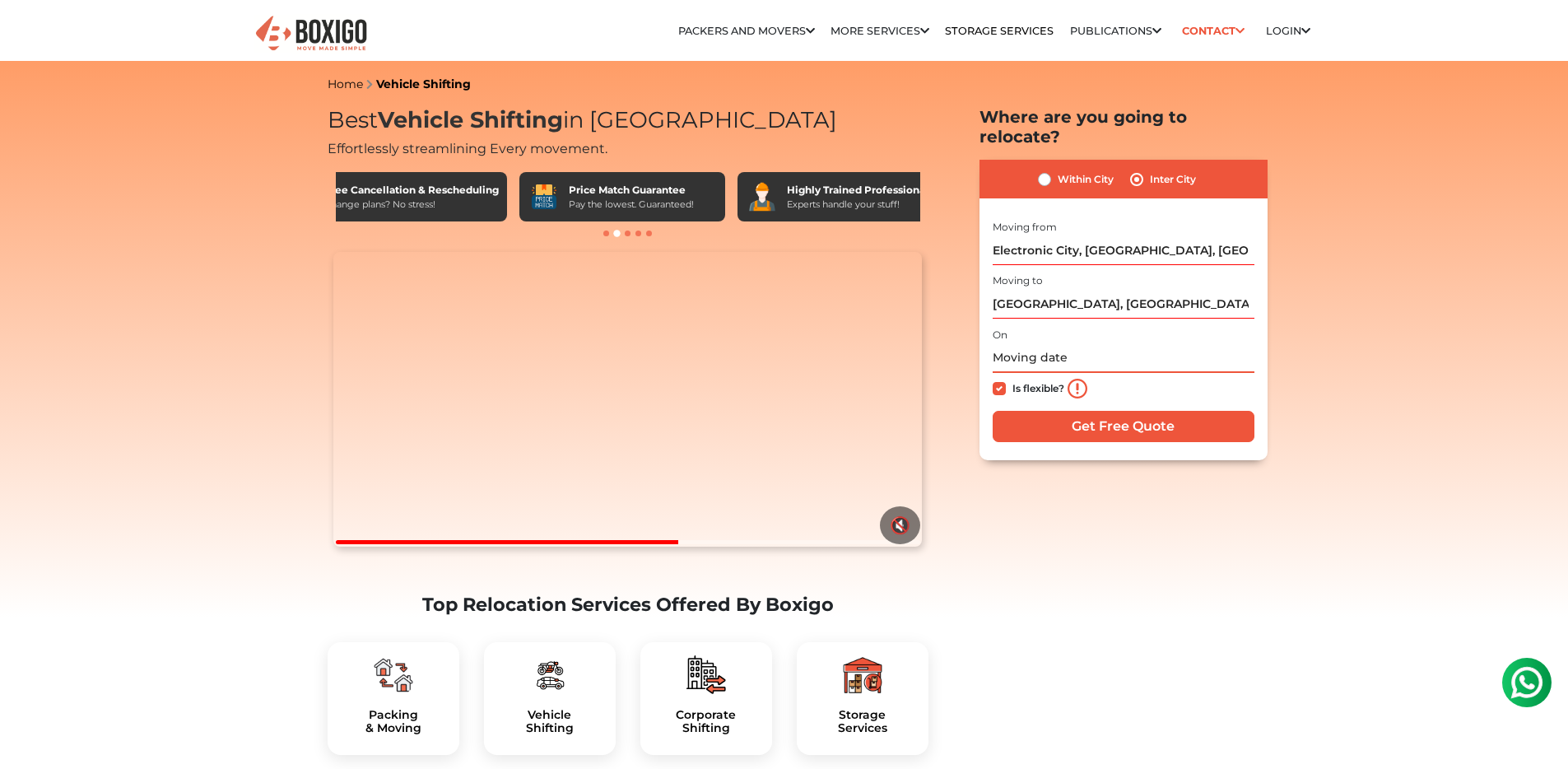
click at [1135, 345] on input "text" at bounding box center [1123, 359] width 262 height 29
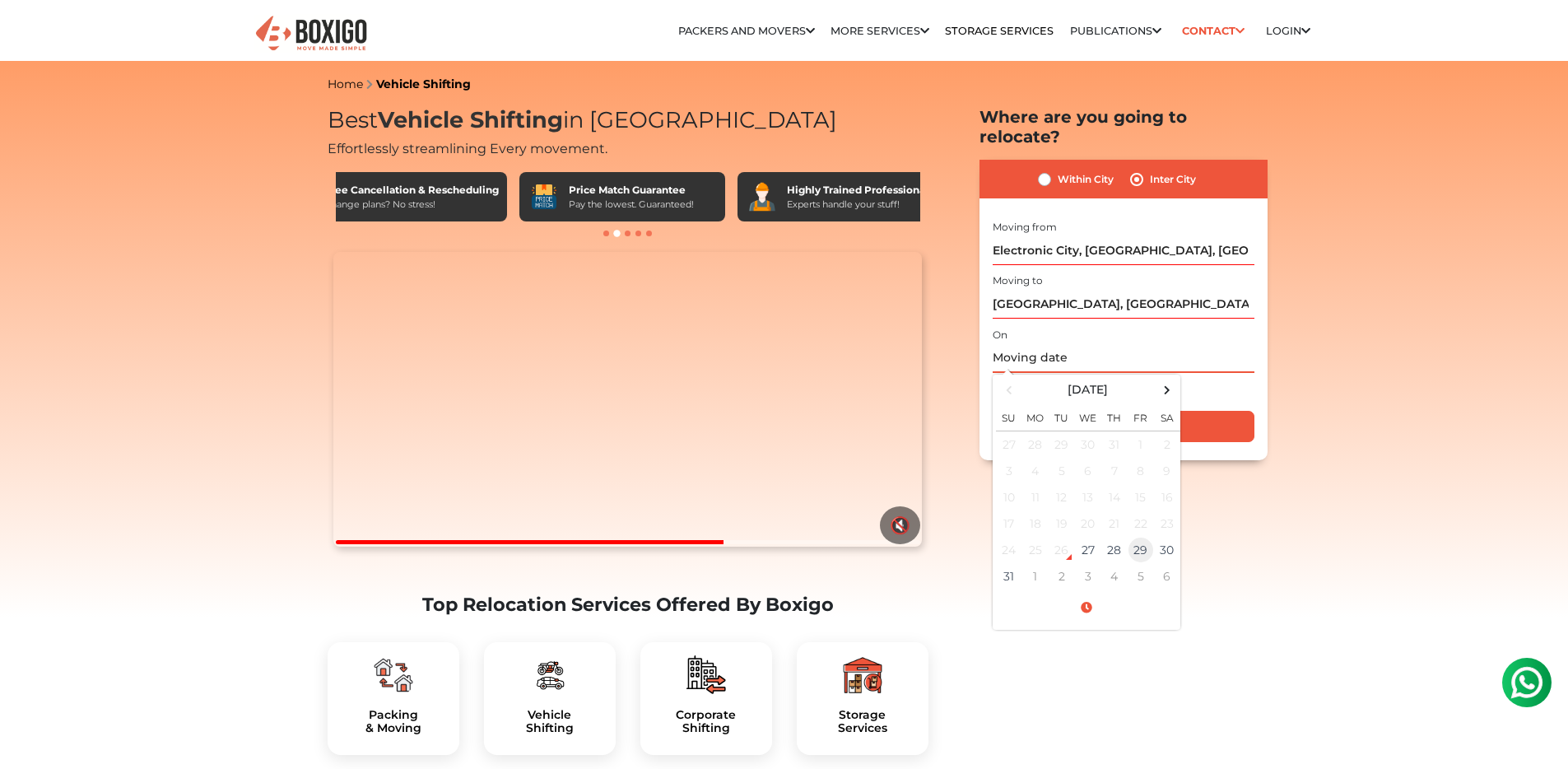
click at [1139, 537] on td "29" at bounding box center [1140, 550] width 26 height 26
type input "08/29/2025 12:00 AM"
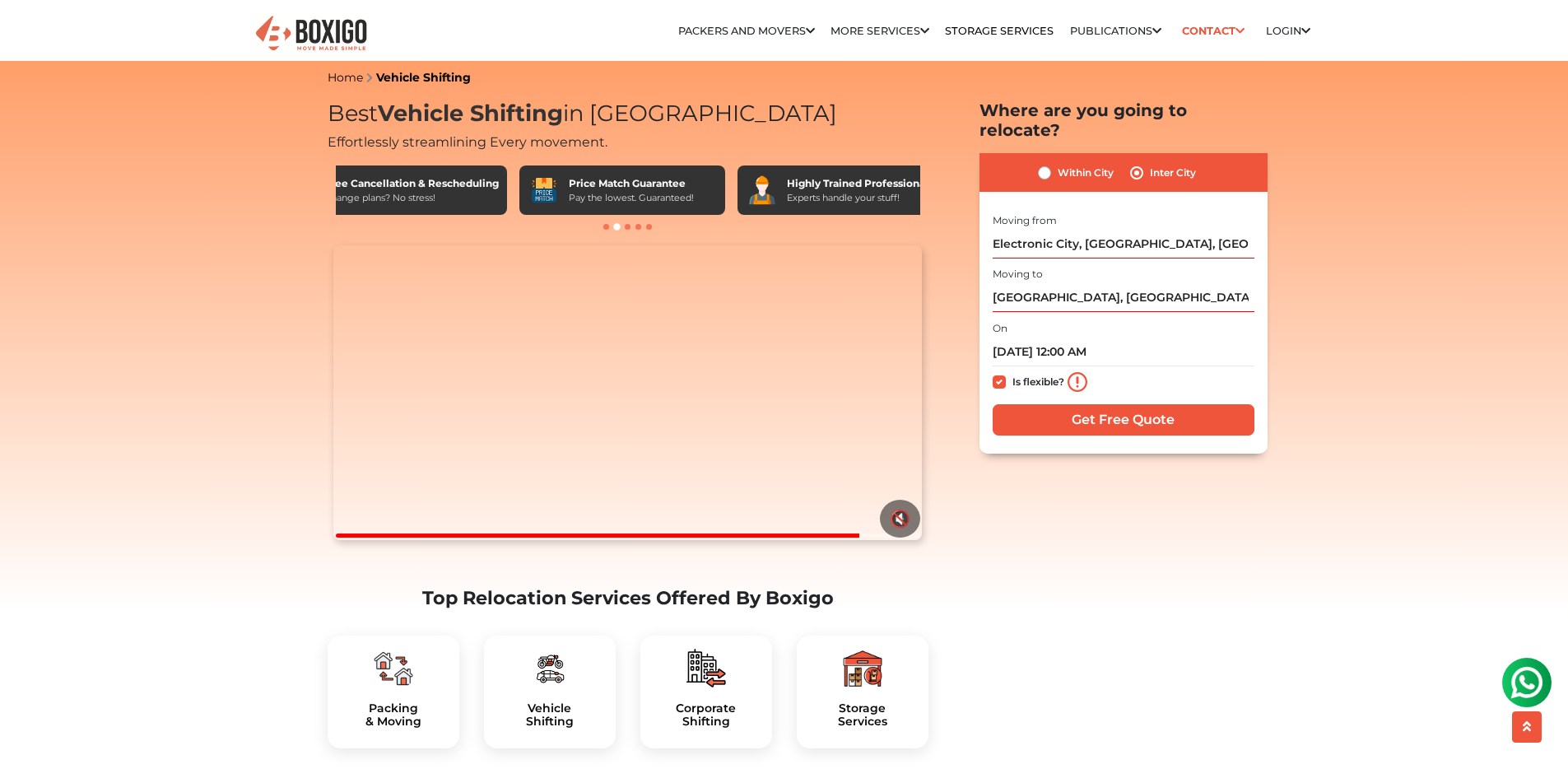
scroll to position [9, 0]
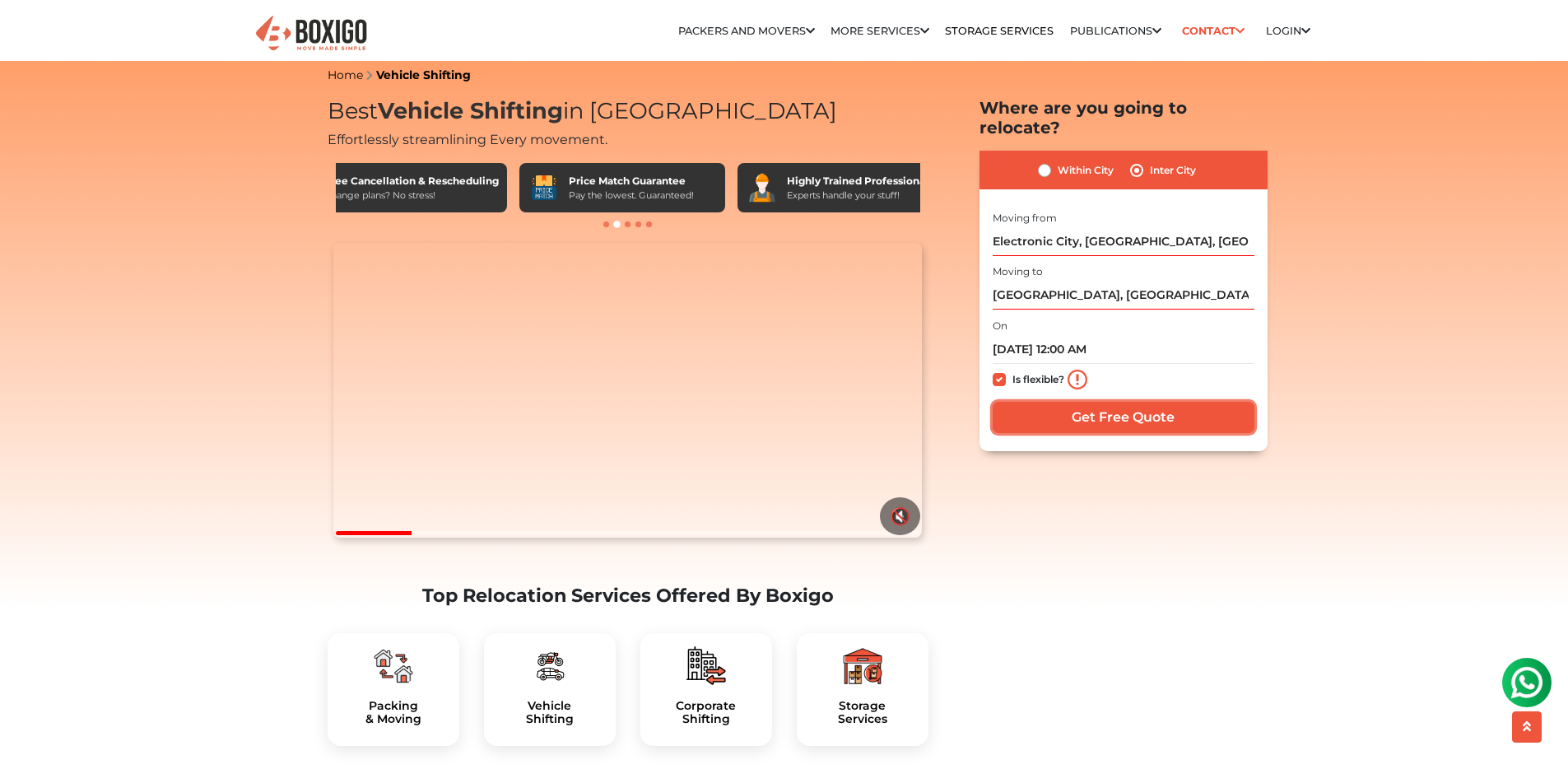
click at [1096, 402] on input "Get Free Quote" at bounding box center [1123, 417] width 262 height 31
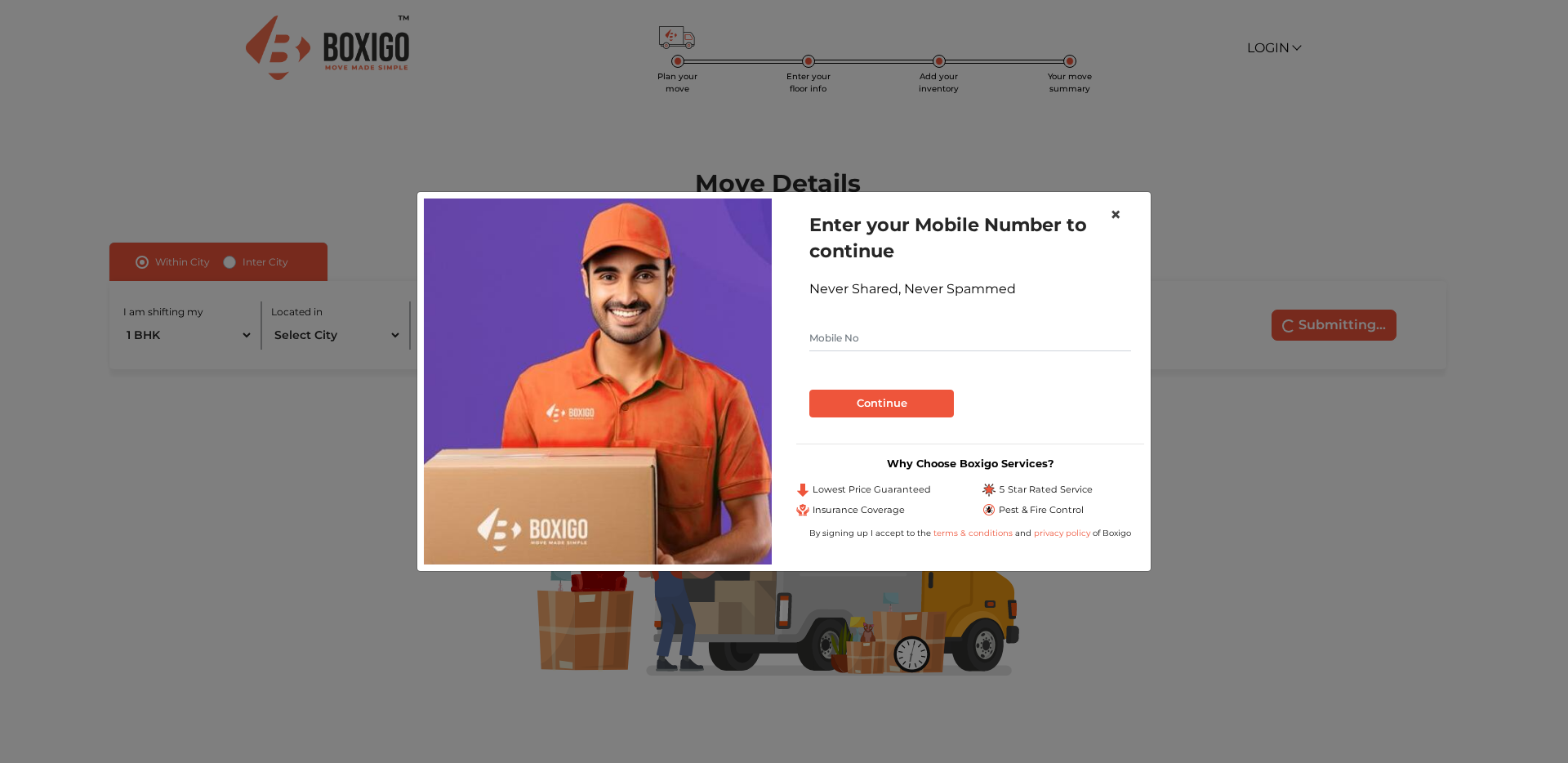
click at [1115, 213] on span "×" at bounding box center [1116, 214] width 12 height 24
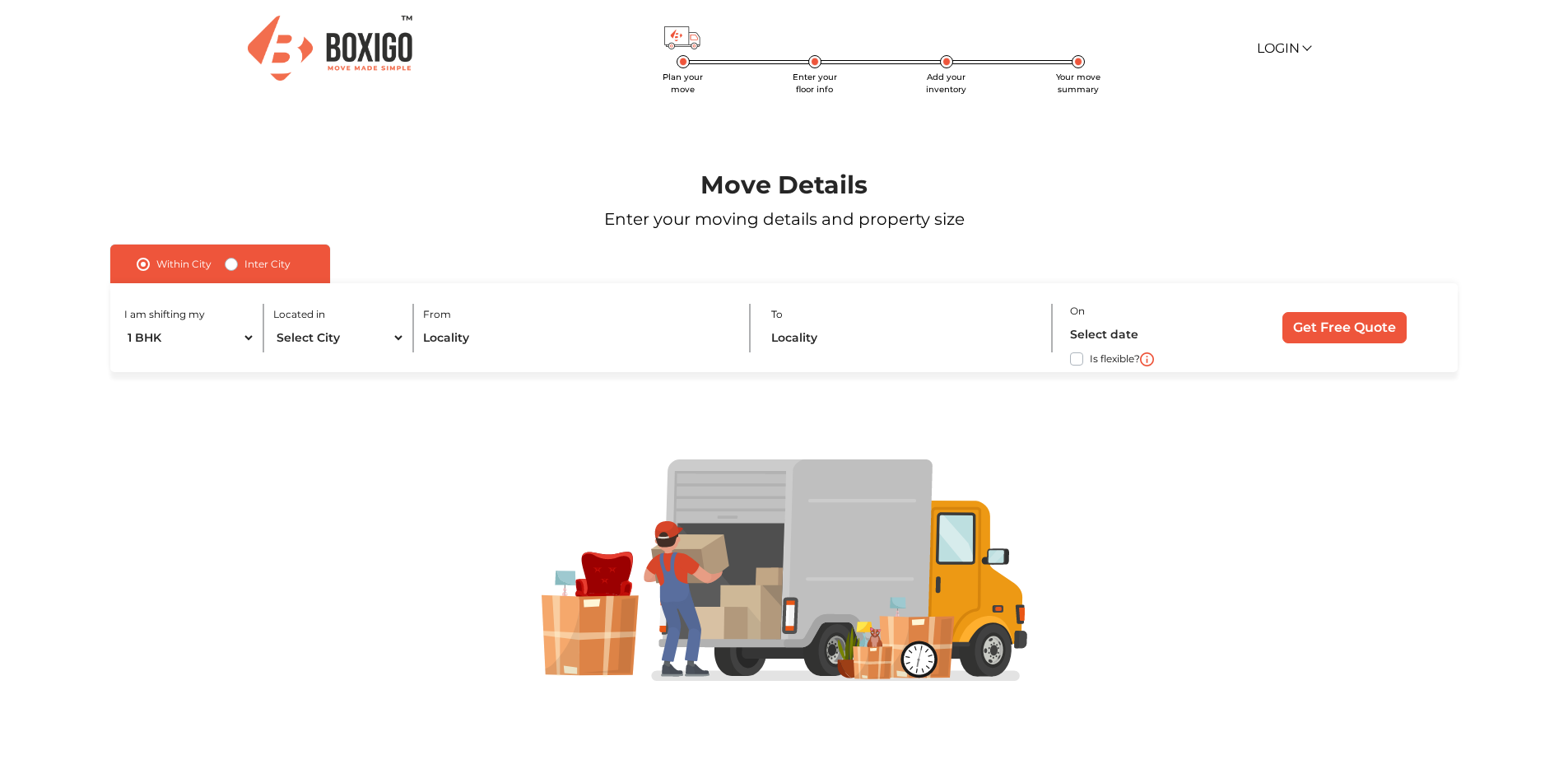
click at [244, 265] on label "Inter City" at bounding box center [267, 264] width 46 height 20
click at [237, 265] on input "Inter City" at bounding box center [230, 262] width 13 height 16
radio input "true"
click at [227, 338] on select "1 BHK 2 BHK 3 BHK 3 + BHK FEW ITEMS" at bounding box center [207, 338] width 167 height 29
select select "FEW ITEMS"
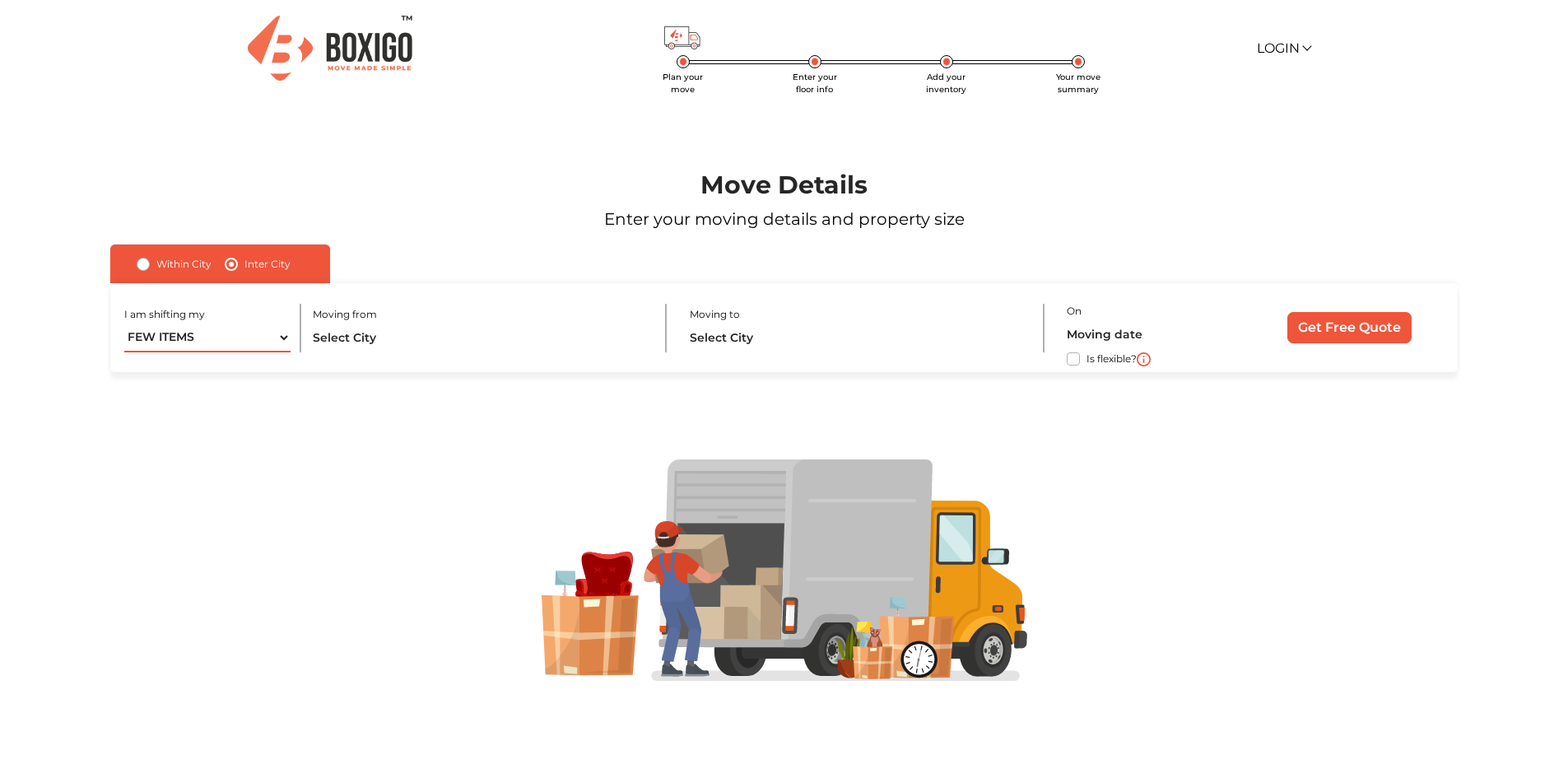
click at [124, 323] on select "1 BHK 2 BHK 3 BHK 3 + BHK FEW ITEMS" at bounding box center [207, 338] width 167 height 29
click at [189, 339] on select "1 BHK 2 BHK 3 BHK 3 + BHK FEW ITEMS" at bounding box center [207, 338] width 167 height 29
click at [160, 260] on label "Within City" at bounding box center [184, 264] width 55 height 20
click at [150, 260] on input "Within City" at bounding box center [143, 262] width 13 height 16
radio input "true"
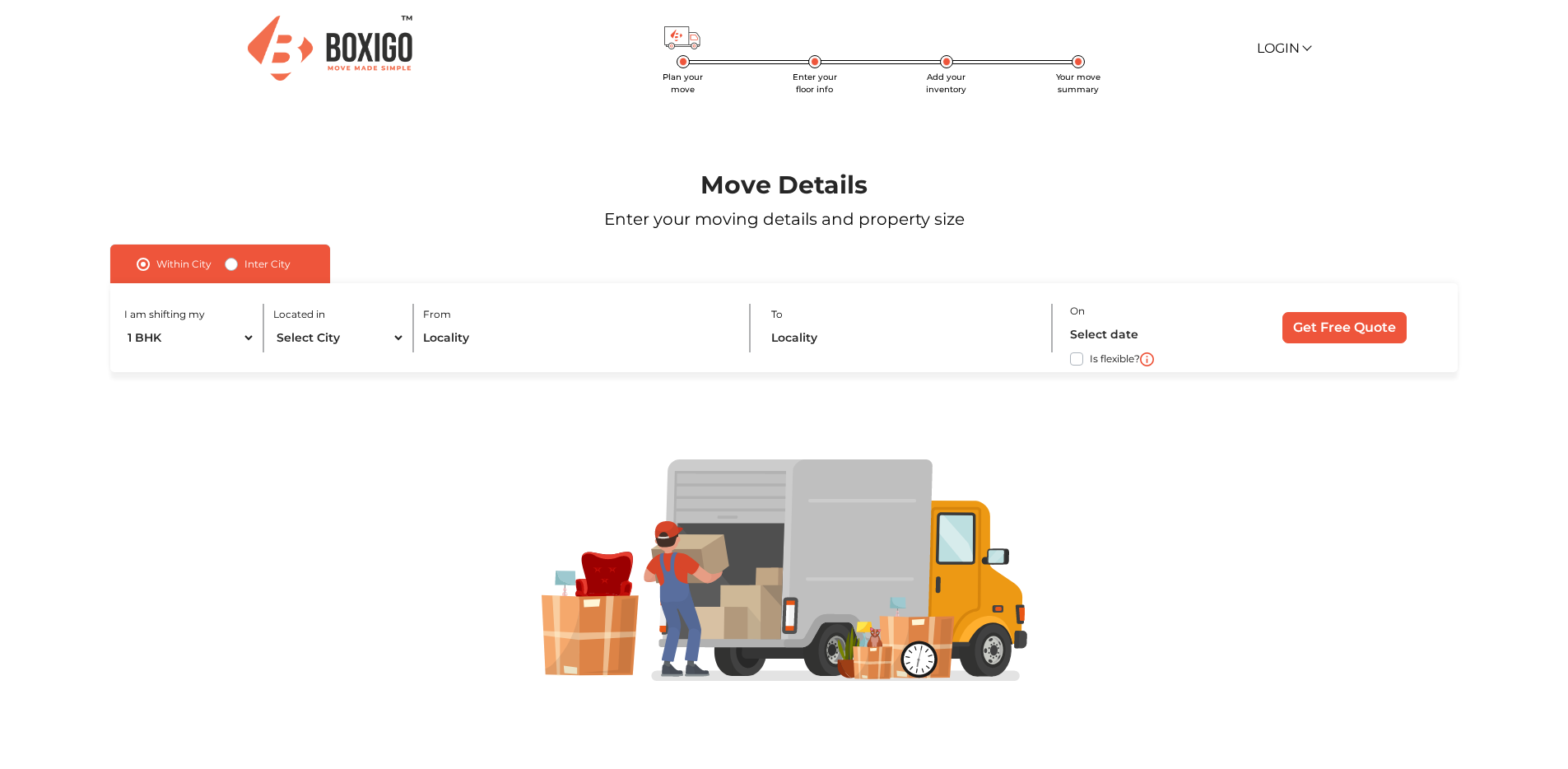
click at [252, 259] on label "Inter City" at bounding box center [267, 264] width 46 height 20
click at [238, 259] on input "Inter City" at bounding box center [230, 262] width 13 height 16
radio input "true"
click at [390, 163] on div "Move Details Enter your moving details and property size" at bounding box center [784, 170] width 1468 height 147
click at [384, 45] on img at bounding box center [330, 48] width 165 height 65
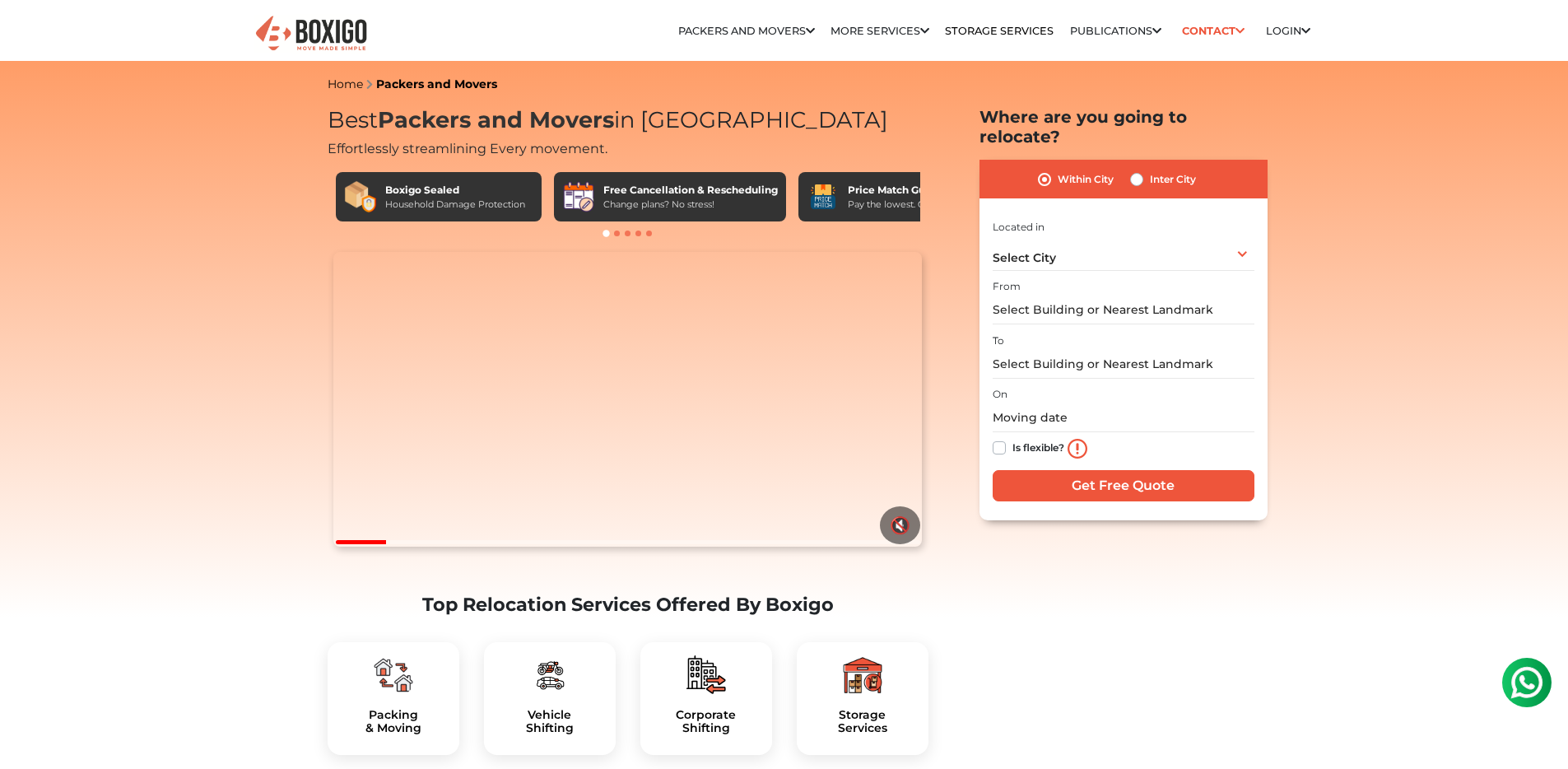
click at [619, 234] on div at bounding box center [628, 233] width 601 height 16
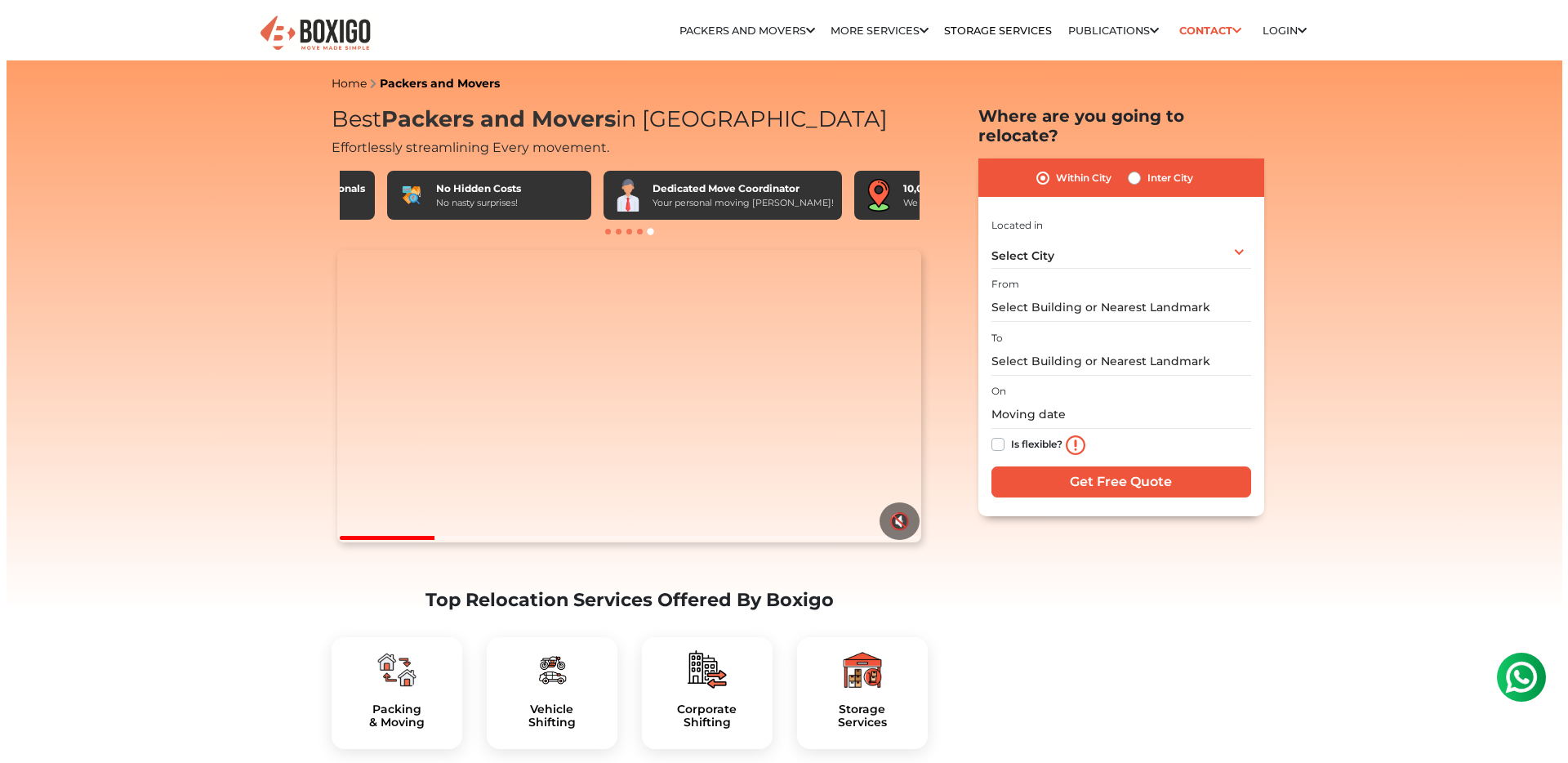
scroll to position [0, 953]
